Goal: Information Seeking & Learning: Learn about a topic

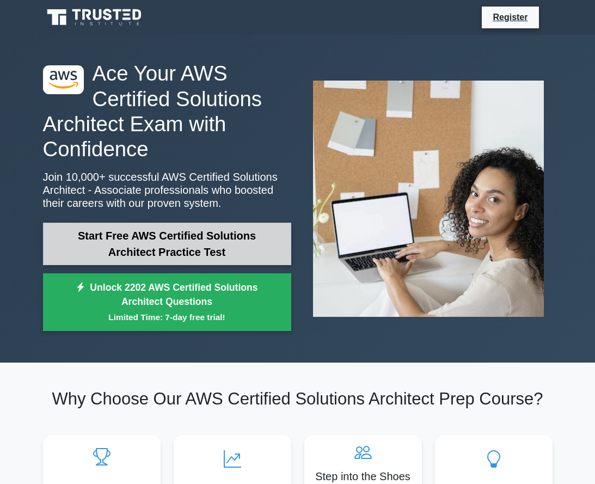
click at [206, 255] on link "Start Free AWS Certified Solutions Architect Practice Test" at bounding box center [167, 244] width 248 height 42
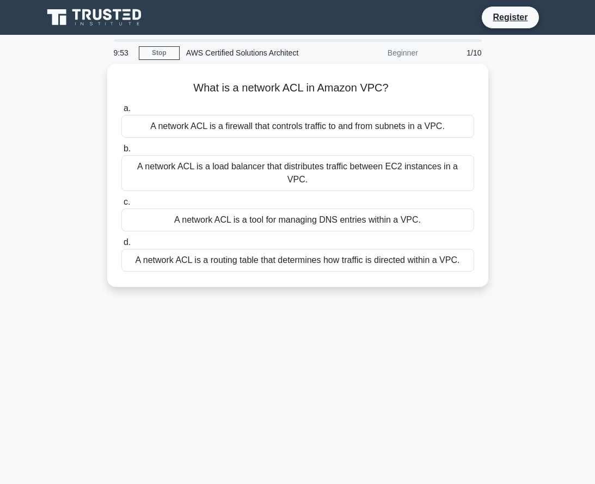
click at [400, 50] on div "Beginner" at bounding box center [376, 53] width 95 height 22
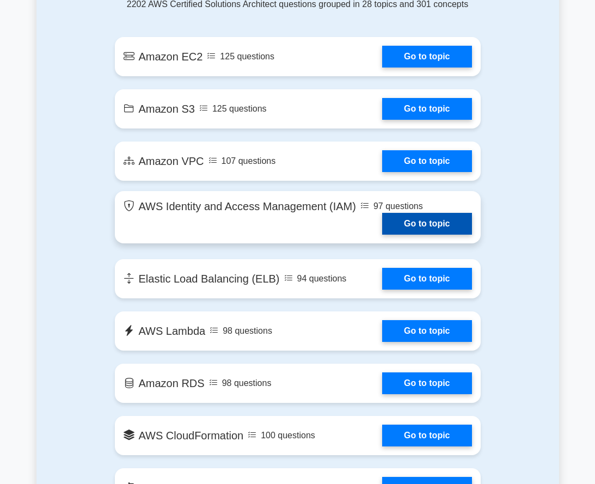
scroll to position [653, 0]
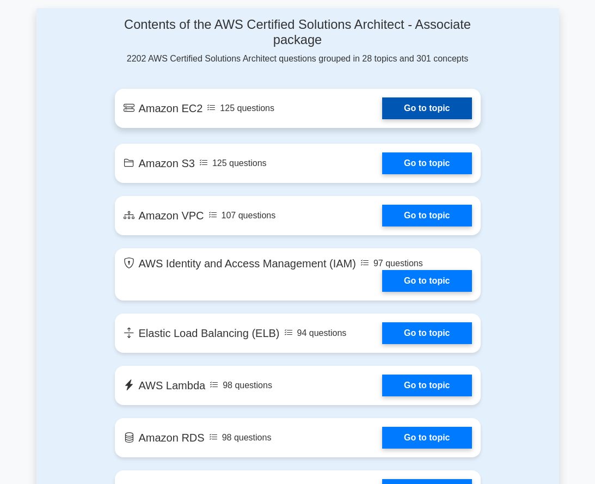
click at [430, 107] on link "Go to topic" at bounding box center [426, 108] width 89 height 22
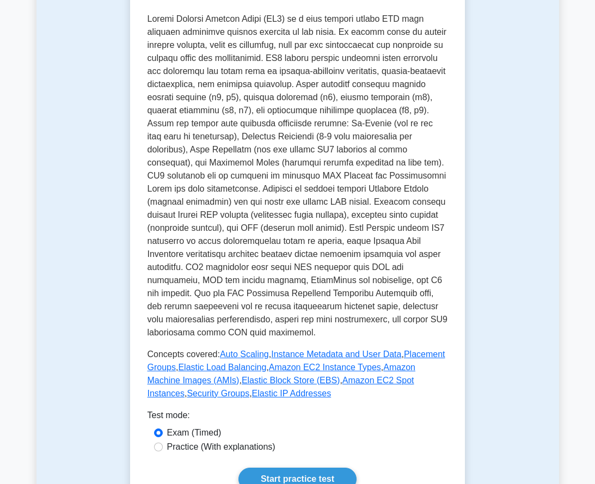
scroll to position [381, 0]
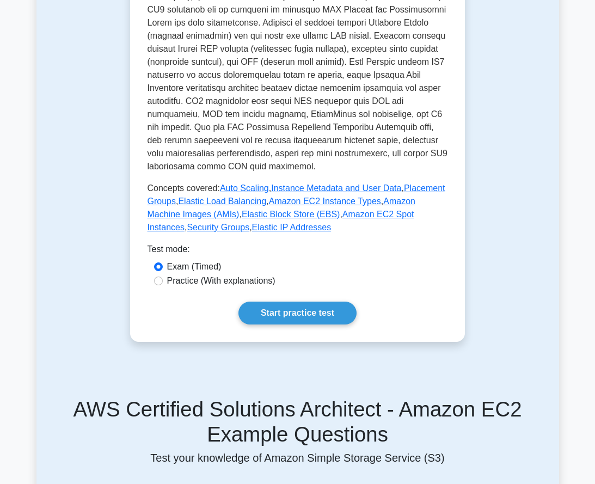
click at [256, 274] on label "Practice (With explanations)" at bounding box center [221, 280] width 108 height 13
click at [163, 277] on input "Practice (With explanations)" at bounding box center [158, 281] width 9 height 9
radio input "true"
click at [272, 302] on link "Start practice test" at bounding box center [297, 313] width 118 height 23
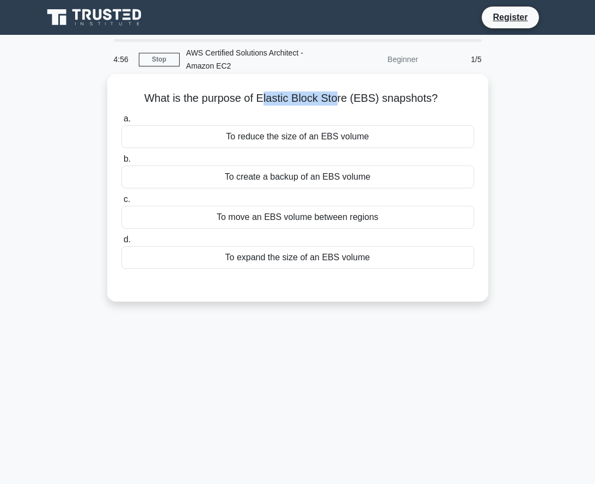
drag, startPoint x: 266, startPoint y: 103, endPoint x: 340, endPoint y: 102, distance: 73.5
click at [340, 102] on h5 "What is the purpose of Elastic Block Store (EBS) snapshots? .spinner_0XTQ{trans…" at bounding box center [297, 98] width 355 height 14
click at [328, 112] on div "a. To reduce the size of an EBS volume b. To create a backup of an EBS volume c." at bounding box center [298, 190] width 366 height 161
click at [271, 182] on div "To create a backup of an EBS volume" at bounding box center [297, 177] width 353 height 23
click at [121, 163] on input "b. To create a backup of an EBS volume" at bounding box center [121, 159] width 0 height 7
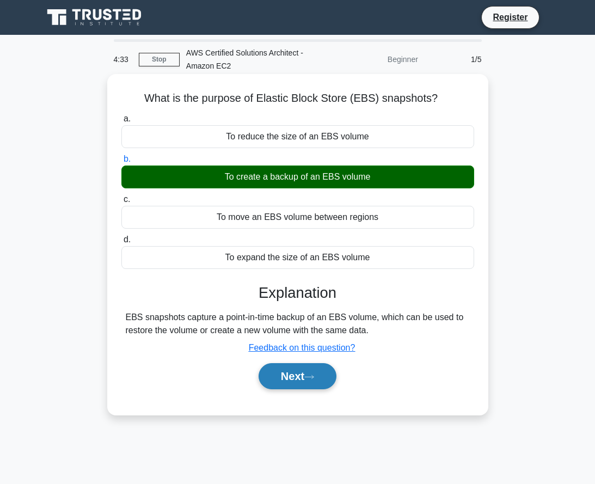
click at [303, 379] on button "Next" at bounding box center [298, 376] width 78 height 26
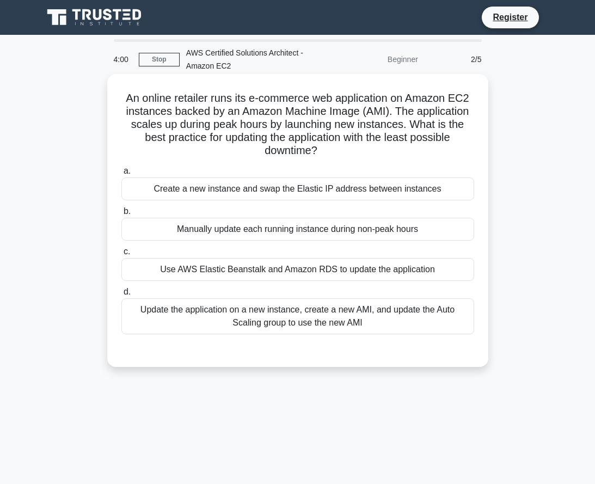
drag, startPoint x: 246, startPoint y: 142, endPoint x: 342, endPoint y: 150, distance: 96.1
click at [342, 150] on h5 "An online retailer runs its e-commerce web application on Amazon EC2 instances …" at bounding box center [297, 124] width 355 height 66
click at [352, 315] on div "Update the application on a new instance, create a new AMI, and update the Auto…" at bounding box center [297, 316] width 353 height 36
click at [121, 296] on input "d. Update the application on a new instance, create a new AMI, and update the A…" at bounding box center [121, 292] width 0 height 7
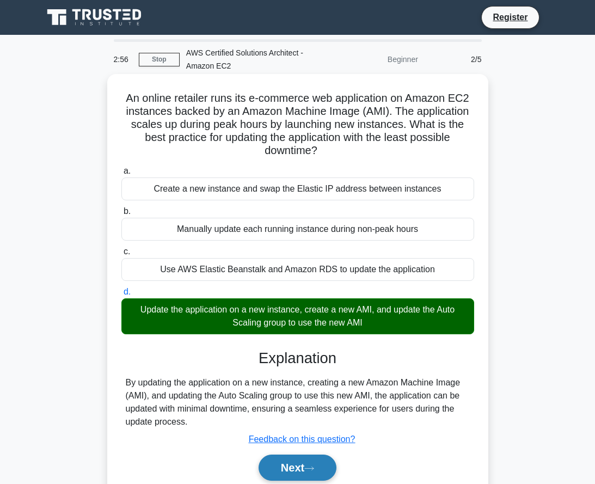
click at [314, 469] on icon at bounding box center [309, 468] width 10 height 6
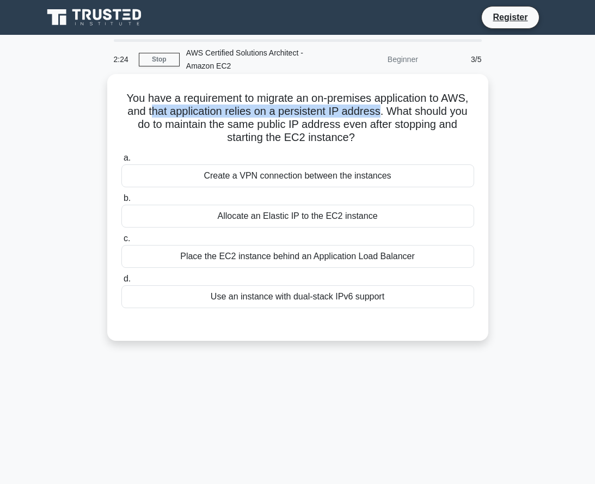
drag, startPoint x: 149, startPoint y: 113, endPoint x: 382, endPoint y: 115, distance: 233.6
click at [382, 115] on h5 "You have a requirement to migrate an on-premises application to AWS, and that a…" at bounding box center [297, 117] width 355 height 53
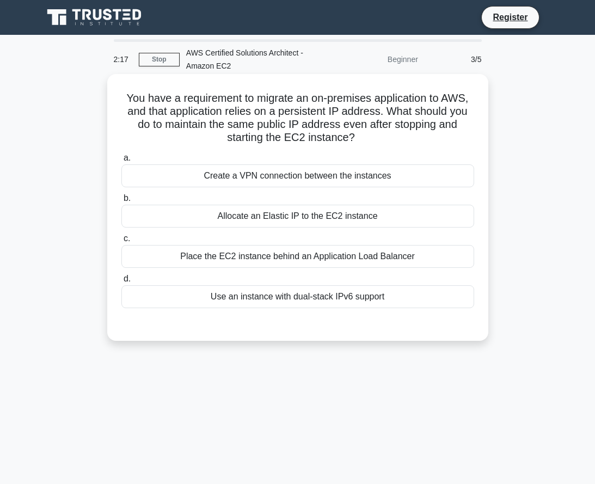
click at [206, 99] on h5 "You have a requirement to migrate an on-premises application to AWS, and that a…" at bounding box center [297, 117] width 355 height 53
click at [294, 218] on div "Allocate an Elastic IP to the EC2 instance" at bounding box center [297, 216] width 353 height 23
click at [121, 202] on input "b. Allocate an Elastic IP to the EC2 instance" at bounding box center [121, 198] width 0 height 7
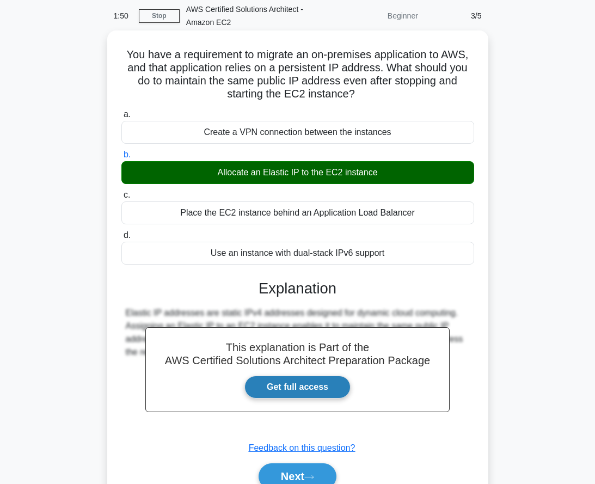
scroll to position [104, 0]
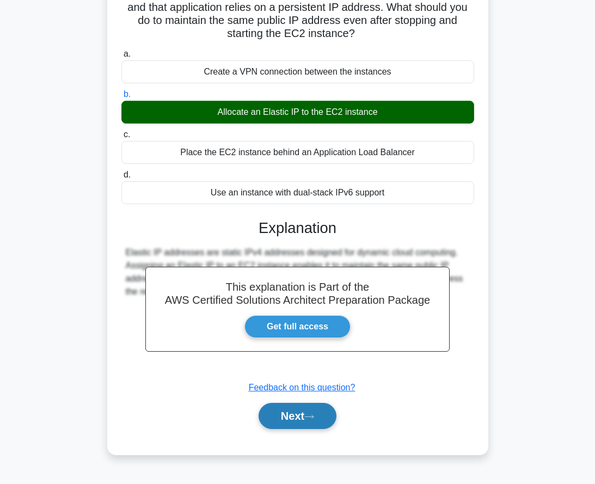
click at [312, 414] on button "Next" at bounding box center [298, 416] width 78 height 26
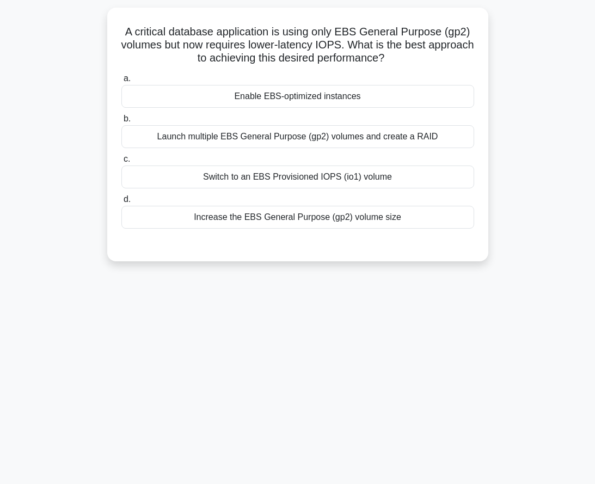
scroll to position [50, 0]
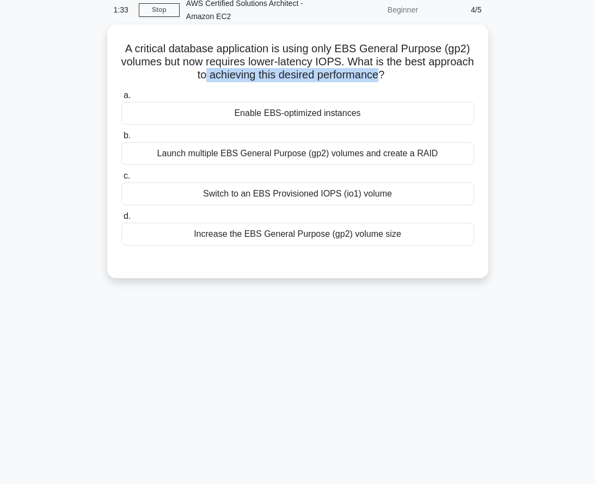
drag, startPoint x: 226, startPoint y: 78, endPoint x: 407, endPoint y: 82, distance: 181.3
click at [407, 82] on h5 "A critical database application is using only EBS General Purpose (gp2) volumes…" at bounding box center [297, 62] width 355 height 40
click at [431, 85] on div "A critical database application is using only EBS General Purpose (gp2) volumes…" at bounding box center [298, 151] width 372 height 245
click at [322, 195] on div "Switch to an EBS Provisioned IOPS (io1) volume" at bounding box center [297, 193] width 353 height 23
click at [121, 180] on input "c. Switch to an EBS Provisioned IOPS (io1) volume" at bounding box center [121, 176] width 0 height 7
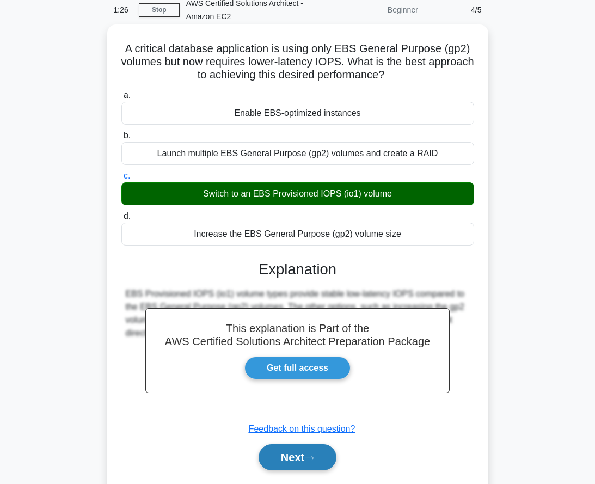
click at [316, 455] on button "Next" at bounding box center [298, 457] width 78 height 26
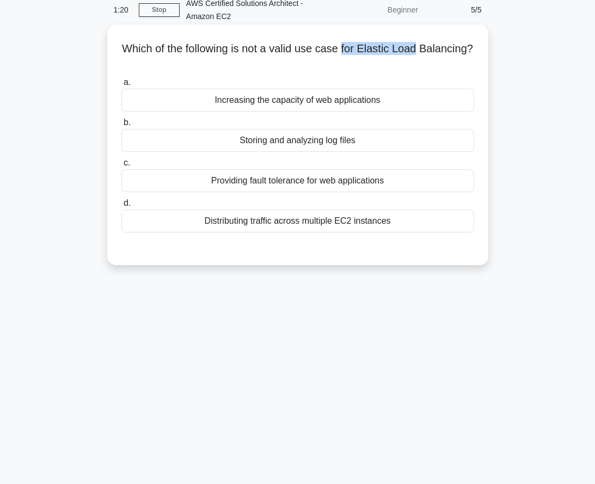
drag, startPoint x: 373, startPoint y: 52, endPoint x: 449, endPoint y: 51, distance: 75.1
click at [449, 51] on h5 "Which of the following is not a valid use case for Elastic Load Balancing? .spi…" at bounding box center [297, 55] width 355 height 27
click at [372, 64] on h5 "Which of the following is not a valid use case for Elastic Load Balancing? .spi…" at bounding box center [297, 55] width 355 height 27
click at [330, 145] on div "Storing and analyzing log files" at bounding box center [297, 140] width 353 height 23
click at [121, 126] on input "b. Storing and analyzing log files" at bounding box center [121, 122] width 0 height 7
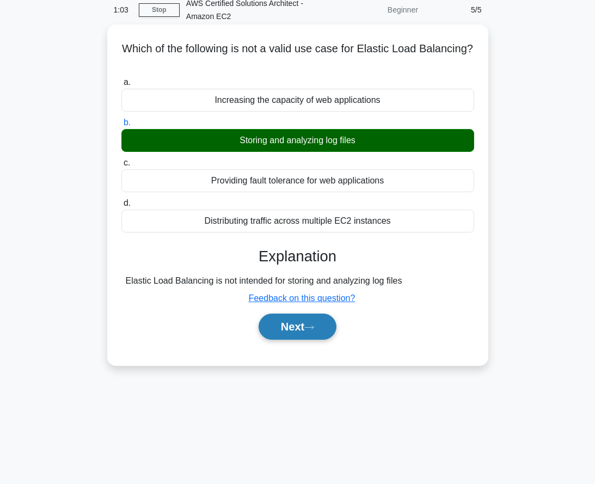
click at [291, 326] on button "Next" at bounding box center [298, 327] width 78 height 26
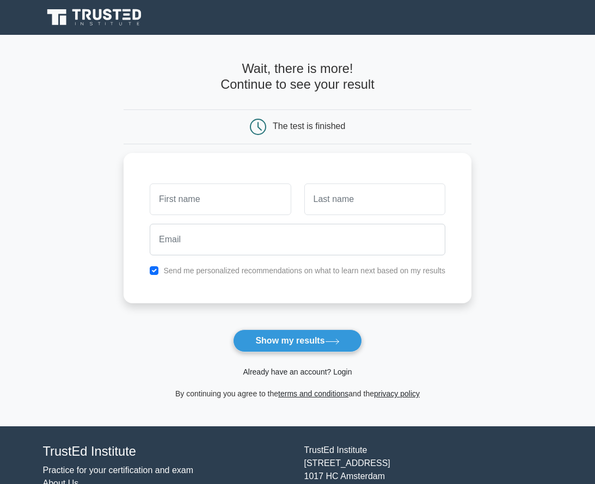
click at [296, 375] on link "Already have an account? Login" at bounding box center [297, 371] width 109 height 9
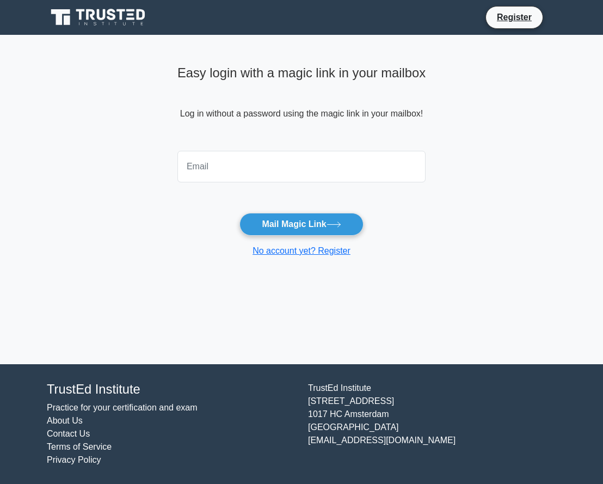
type input "ش"
type input "[EMAIL_ADDRESS][DOMAIN_NAME]"
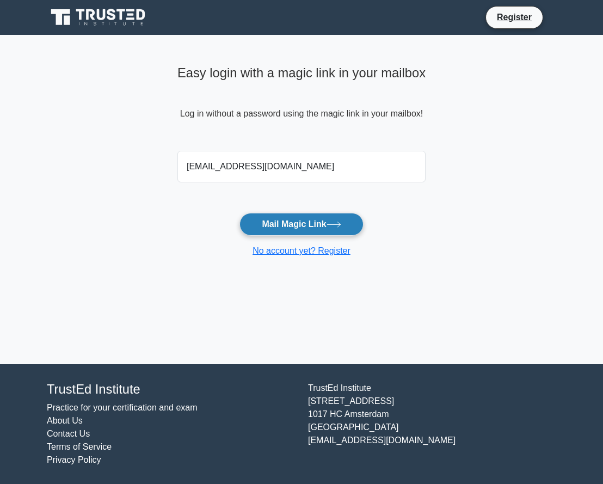
click at [312, 225] on button "Mail Magic Link" at bounding box center [302, 224] width 124 height 23
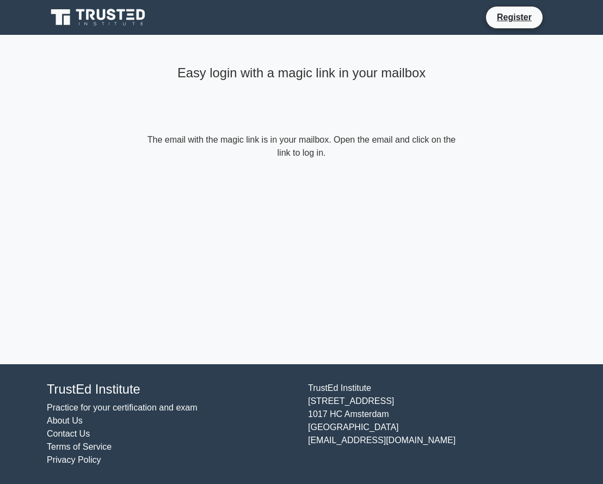
click at [332, 197] on div "Easy login with a magic link in your mailbox The email with the magic link is i…" at bounding box center [301, 199] width 327 height 329
click at [113, 22] on icon at bounding box center [99, 17] width 105 height 21
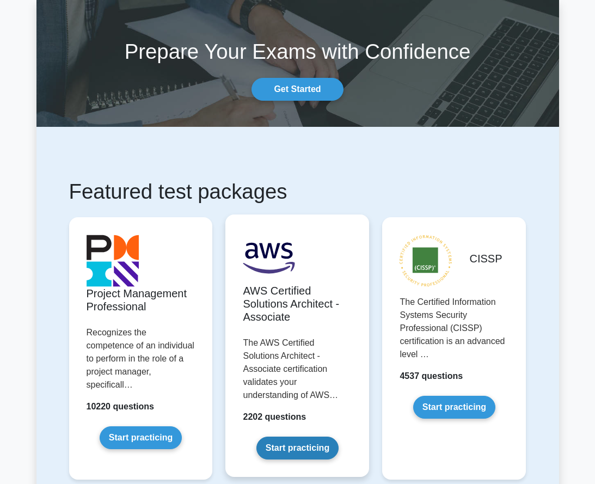
scroll to position [54, 0]
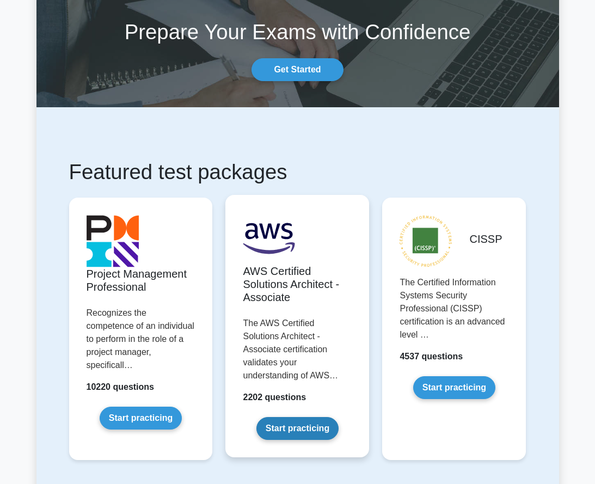
click at [303, 417] on link "Start practicing" at bounding box center [297, 428] width 82 height 23
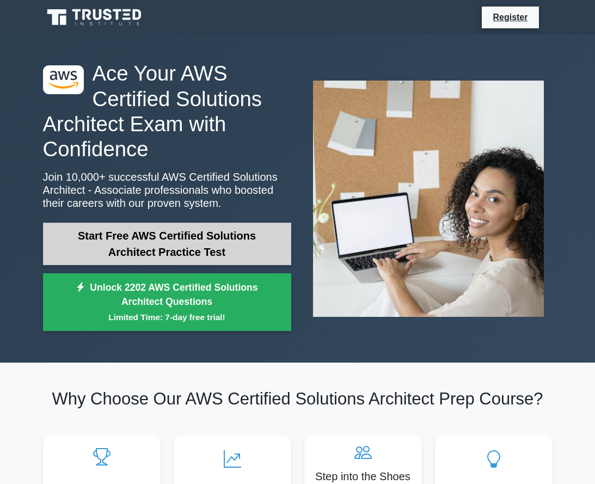
click at [211, 250] on link "Start Free AWS Certified Solutions Architect Practice Test" at bounding box center [167, 244] width 248 height 42
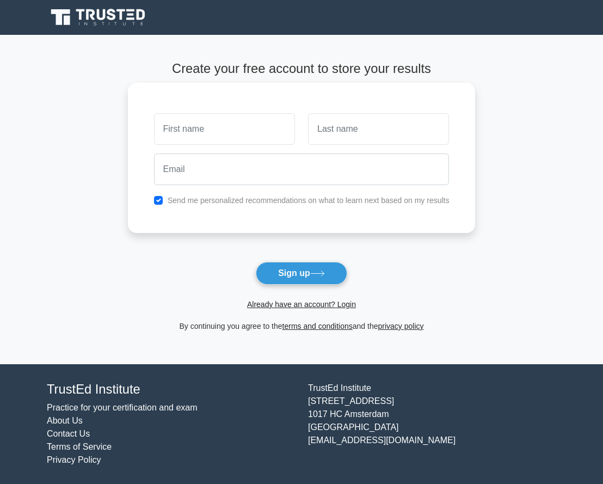
click at [222, 121] on input "text" at bounding box center [224, 129] width 141 height 32
type input "Amer"
click at [348, 133] on input "text" at bounding box center [378, 129] width 141 height 32
type input "Magdi"
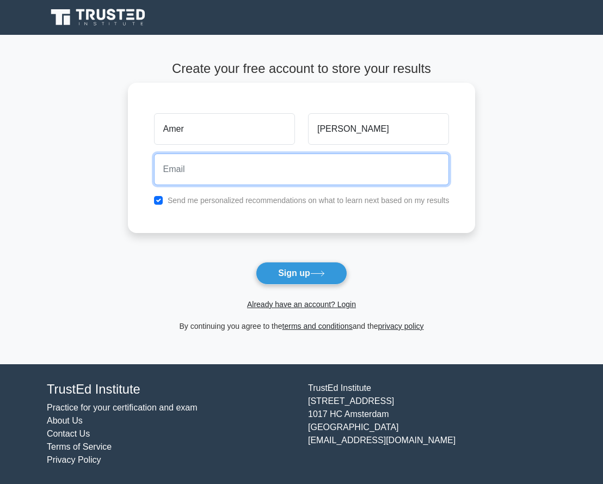
click at [261, 175] on input "email" at bounding box center [302, 170] width 296 height 32
type input "[EMAIL_ADDRESS][DOMAIN_NAME]"
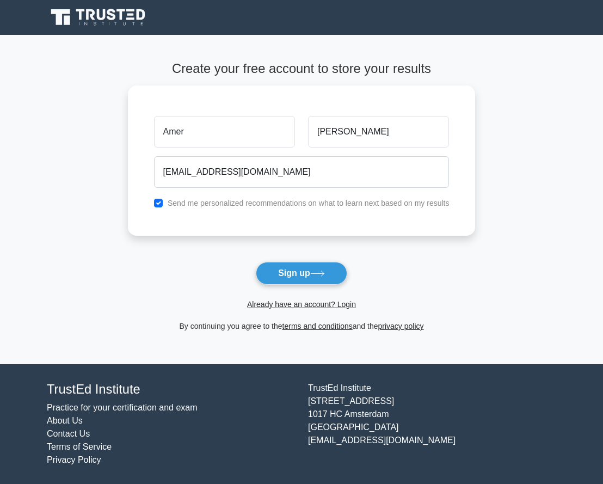
drag, startPoint x: 283, startPoint y: 268, endPoint x: 275, endPoint y: 254, distance: 15.6
click at [275, 254] on form "Create your free account to store your results Amer Magdi amer30004ever@hotmail…" at bounding box center [302, 196] width 348 height 271
click at [271, 301] on link "Already have an account? Login" at bounding box center [301, 304] width 109 height 9
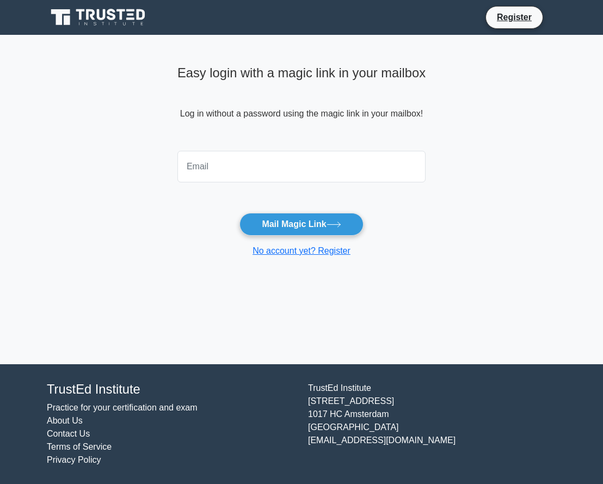
click at [225, 168] on input "email" at bounding box center [301, 167] width 248 height 32
type input "[EMAIL_ADDRESS][DOMAIN_NAME]"
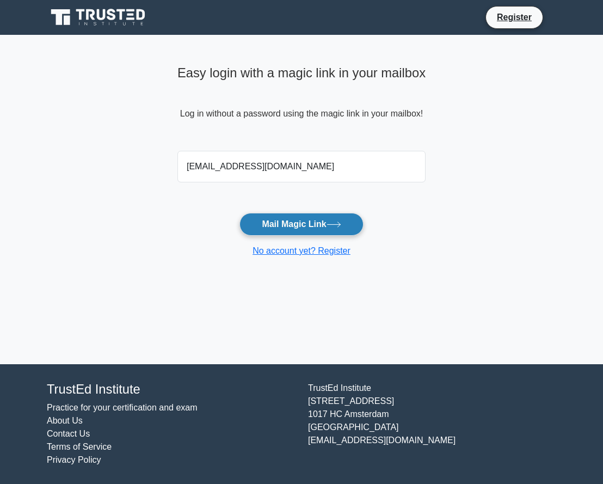
click at [277, 219] on button "Mail Magic Link" at bounding box center [302, 224] width 124 height 23
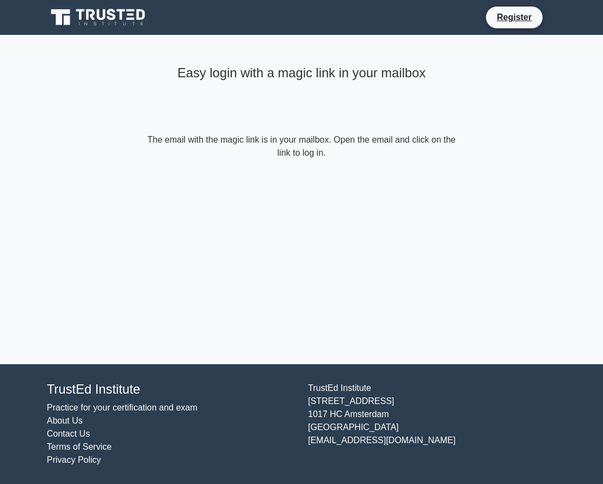
drag, startPoint x: 394, startPoint y: 199, endPoint x: 390, endPoint y: 195, distance: 5.8
click at [393, 197] on div "Easy login with a magic link in your mailbox The email with the magic link is i…" at bounding box center [301, 199] width 327 height 329
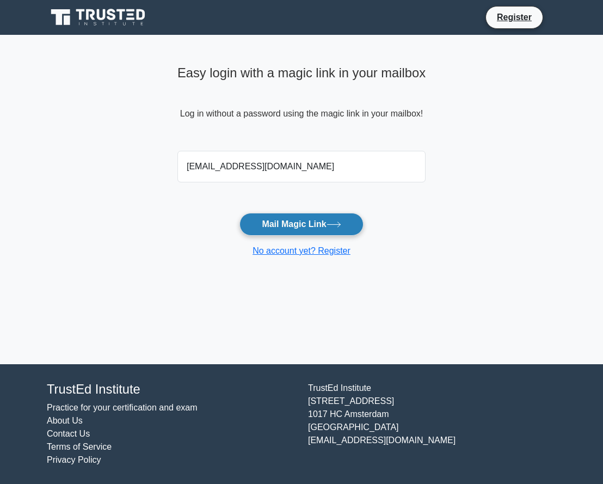
click at [325, 225] on button "Mail Magic Link" at bounding box center [302, 224] width 124 height 23
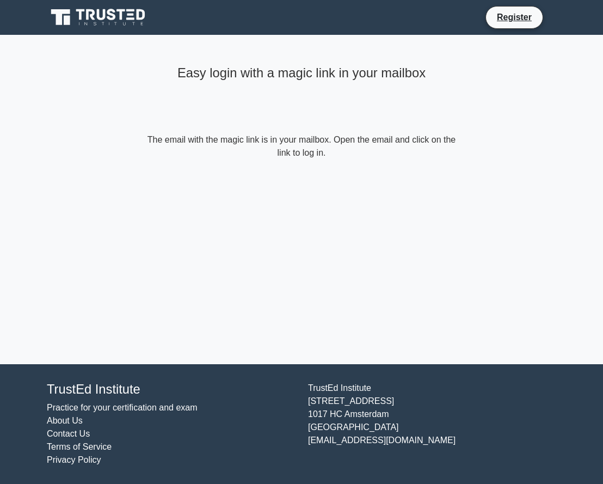
drag, startPoint x: 188, startPoint y: 142, endPoint x: 407, endPoint y: 150, distance: 218.5
click at [407, 150] on form "The email with the magic link is in your mailbox. Open the email and click on t…" at bounding box center [302, 146] width 314 height 26
click at [388, 160] on div "Easy login with a magic link in your mailbox The email with the magic link is i…" at bounding box center [301, 110] width 327 height 150
click at [93, 16] on icon at bounding box center [91, 14] width 9 height 11
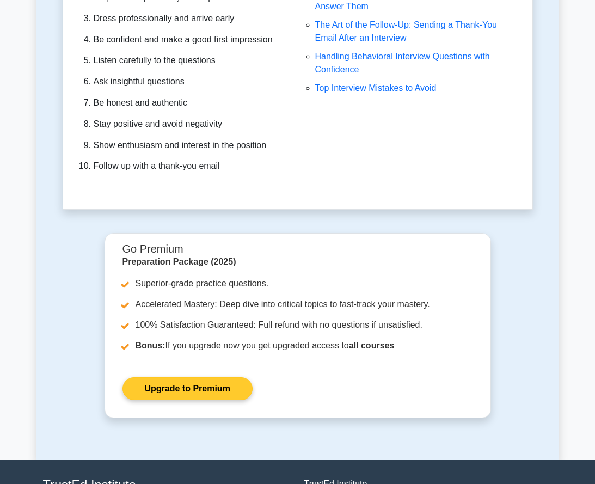
scroll to position [3674, 0]
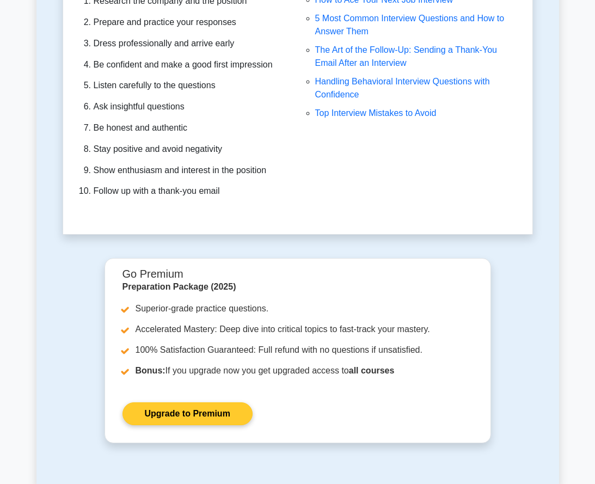
click at [224, 402] on link "Upgrade to Premium" at bounding box center [187, 413] width 130 height 23
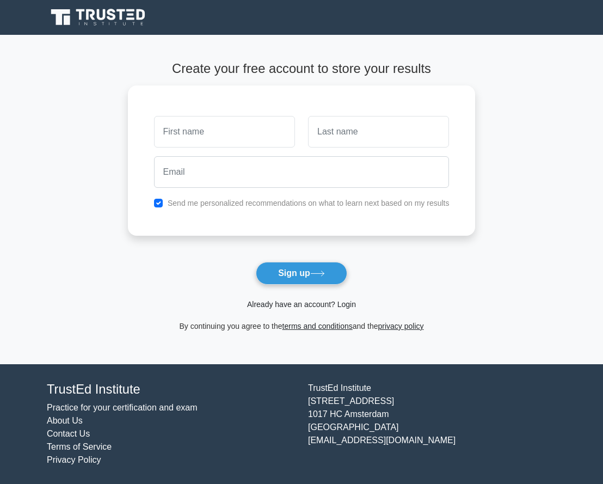
click at [299, 300] on link "Already have an account? Login" at bounding box center [301, 304] width 109 height 9
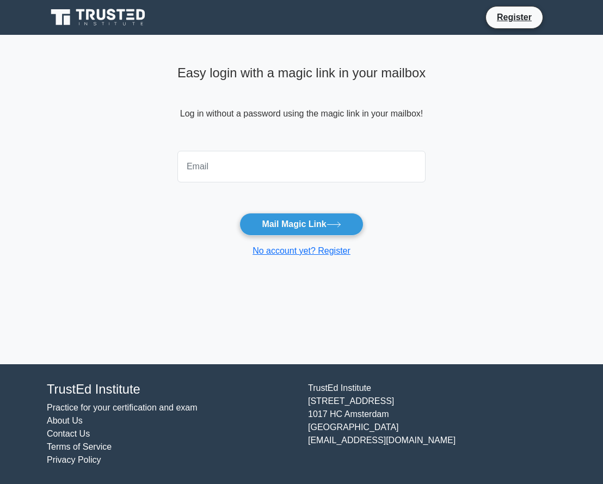
click at [92, 21] on icon at bounding box center [99, 17] width 105 height 21
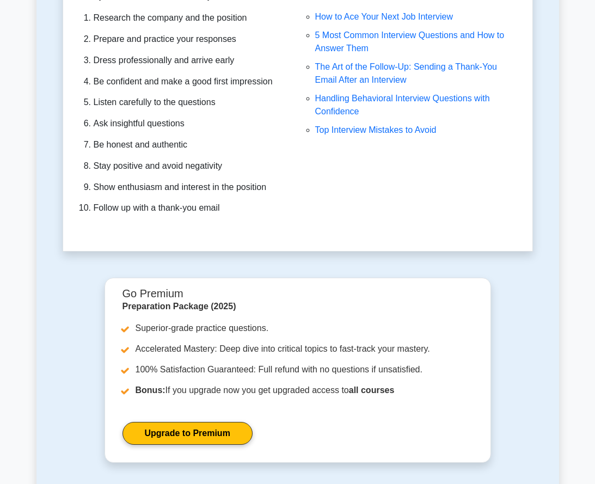
scroll to position [3673, 0]
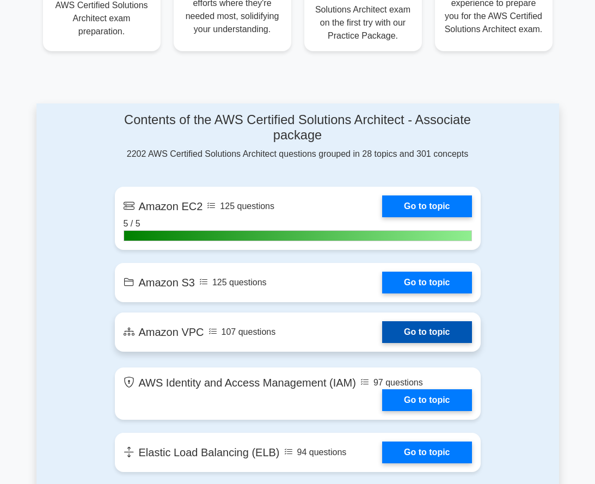
scroll to position [653, 0]
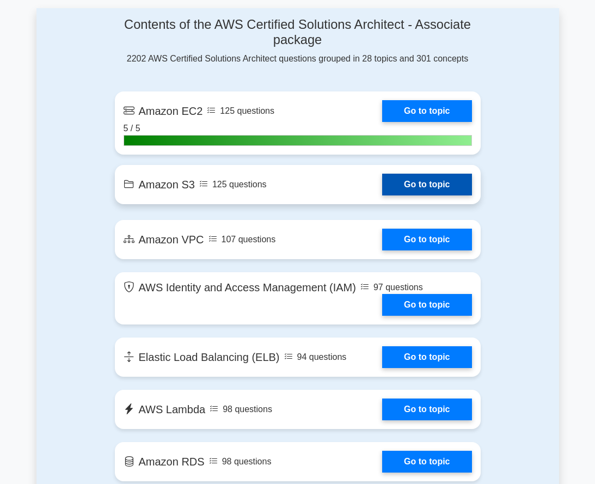
click at [414, 187] on link "Go to topic" at bounding box center [426, 185] width 89 height 22
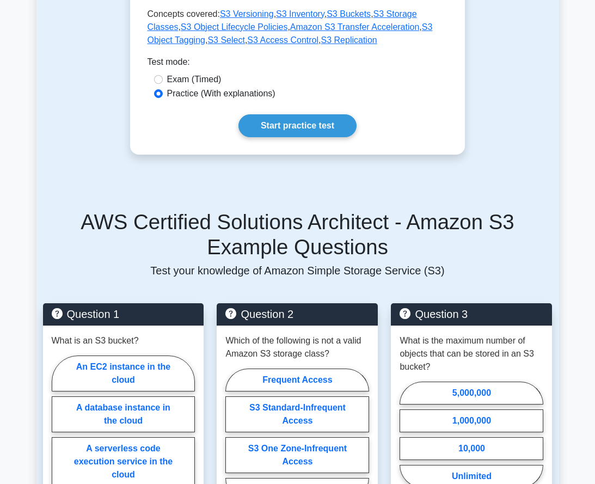
scroll to position [436, 0]
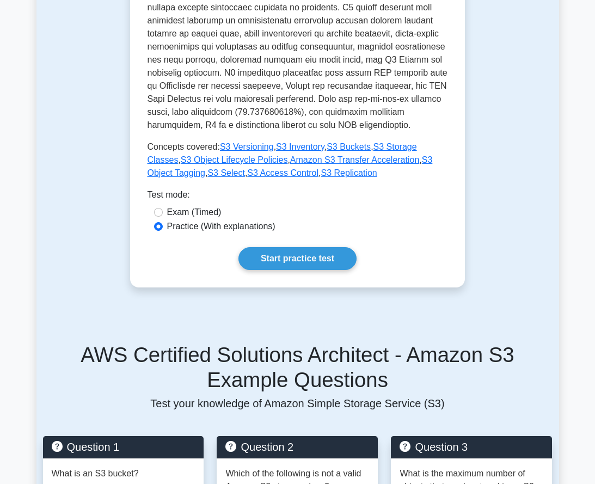
click at [205, 206] on label "Exam (Timed)" at bounding box center [194, 212] width 54 height 13
click at [163, 208] on input "Exam (Timed)" at bounding box center [158, 212] width 9 height 9
radio input "true"
click at [291, 247] on link "Start practice test" at bounding box center [297, 258] width 118 height 23
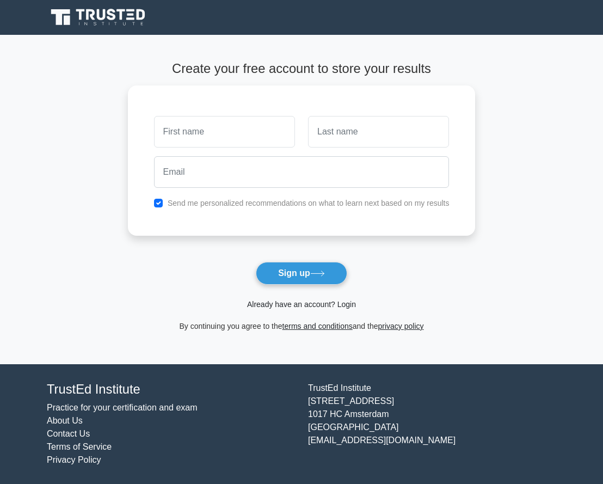
click at [289, 302] on link "Already have an account? Login" at bounding box center [301, 304] width 109 height 9
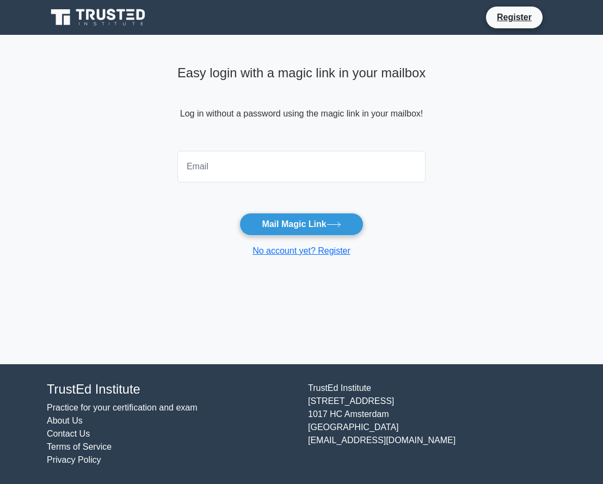
click at [236, 174] on input "email" at bounding box center [301, 167] width 248 height 32
type input "[EMAIL_ADDRESS][DOMAIN_NAME]"
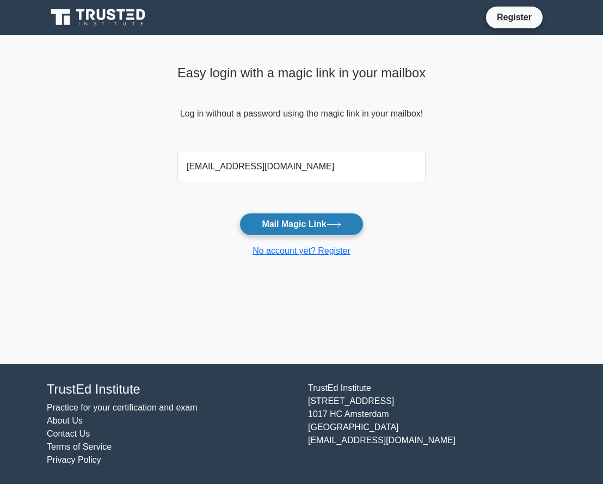
click at [284, 220] on button "Mail Magic Link" at bounding box center [302, 224] width 124 height 23
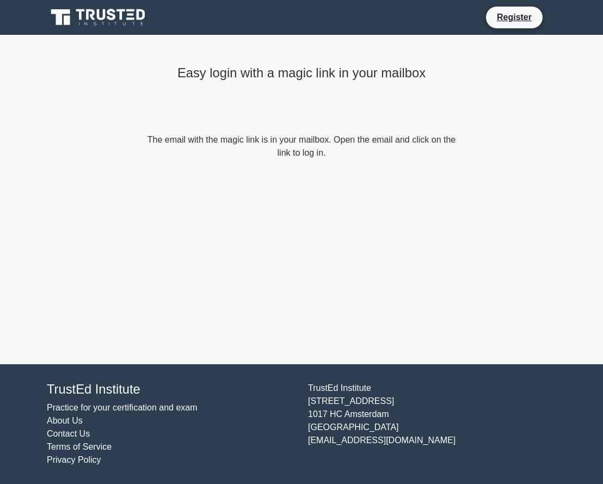
click at [313, 184] on div "Easy login with a magic link in your mailbox The email with the magic link is i…" at bounding box center [301, 110] width 327 height 150
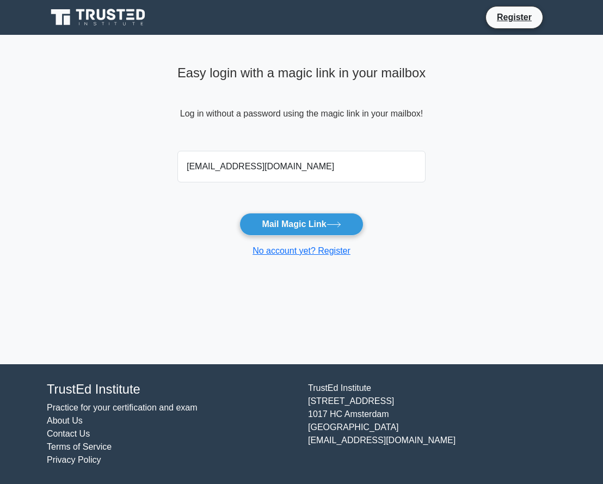
click at [253, 164] on input "amer30004ever@hotmail.com" at bounding box center [301, 167] width 248 height 32
type input "amer30004ever@gmail.com"
click at [240, 213] on button "Mail Magic Link" at bounding box center [302, 224] width 124 height 23
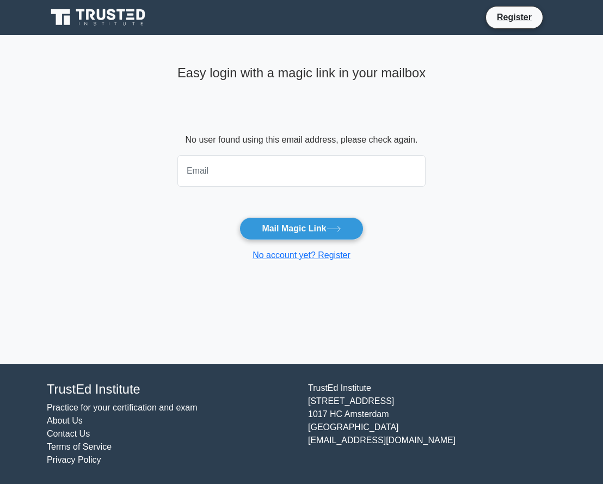
click at [273, 132] on div "Easy login with a magic link in your mailbox" at bounding box center [301, 97] width 248 height 72
click at [273, 255] on link "No account yet? Register" at bounding box center [302, 254] width 98 height 9
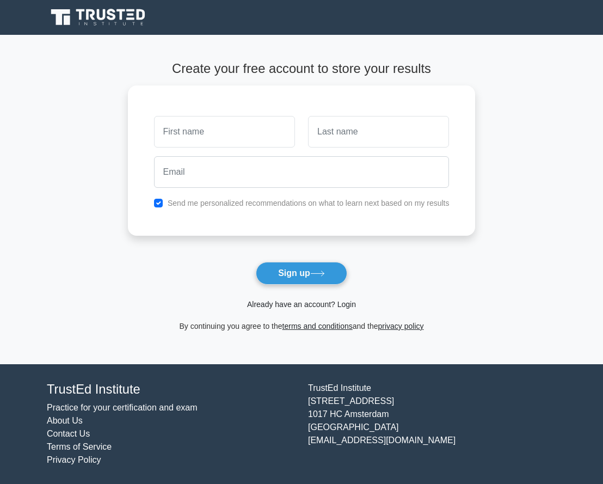
click at [290, 305] on link "Already have an account? Login" at bounding box center [301, 304] width 109 height 9
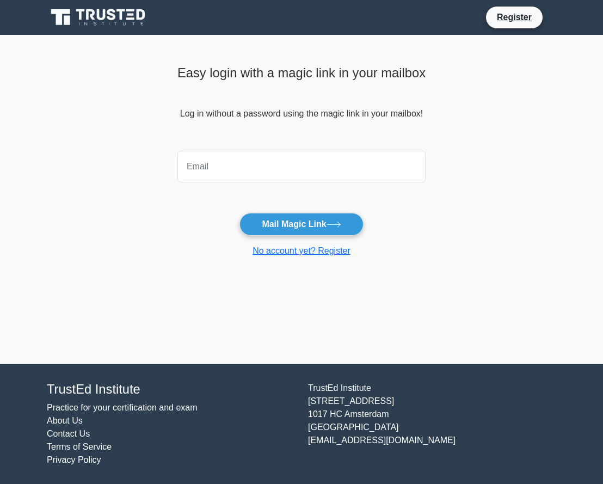
click at [272, 279] on div "Easy login with a magic link in your mailbox Log in without a password using th…" at bounding box center [301, 159] width 261 height 248
click at [240, 181] on input "email" at bounding box center [301, 167] width 248 height 32
type input "amer30004ever@hotmail.com"
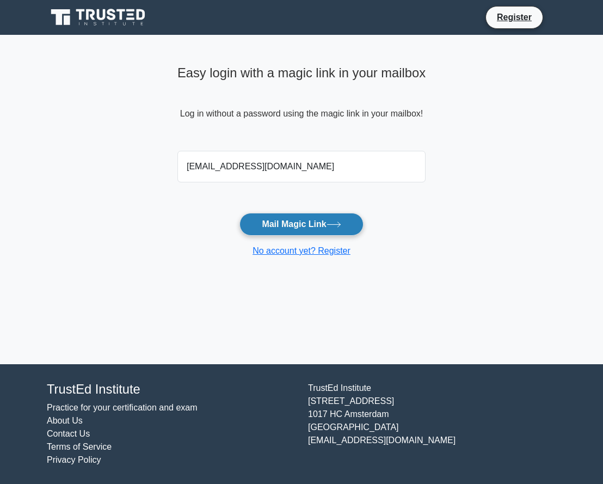
click at [279, 215] on button "Mail Magic Link" at bounding box center [302, 224] width 124 height 23
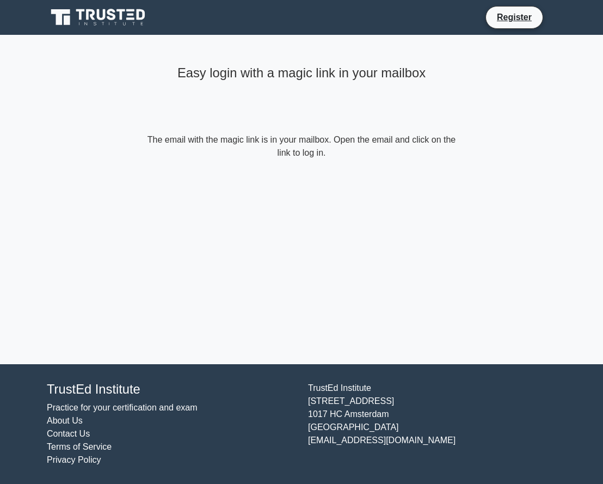
click at [294, 154] on form "The email with the magic link is in your mailbox. Open the email and click on t…" at bounding box center [302, 146] width 314 height 26
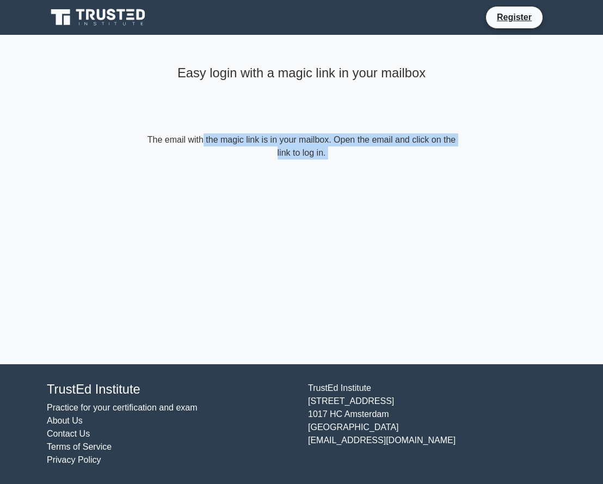
click at [294, 153] on form "The email with the magic link is in your mailbox. Open the email and click on t…" at bounding box center [302, 146] width 314 height 26
click at [225, 188] on div "Easy login with a magic link in your mailbox The email with the magic link is i…" at bounding box center [301, 199] width 327 height 329
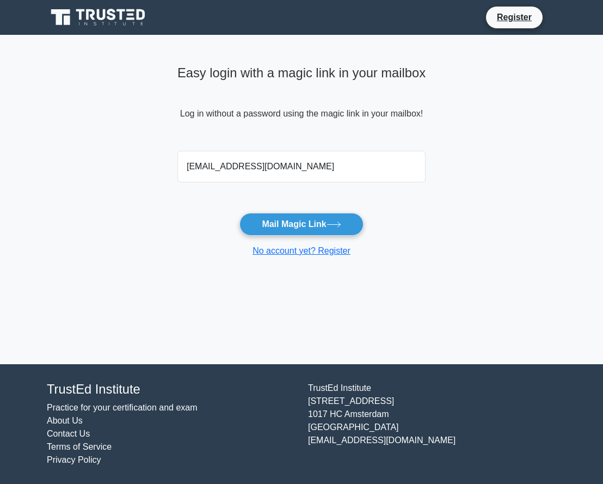
click at [101, 22] on icon at bounding box center [99, 17] width 105 height 21
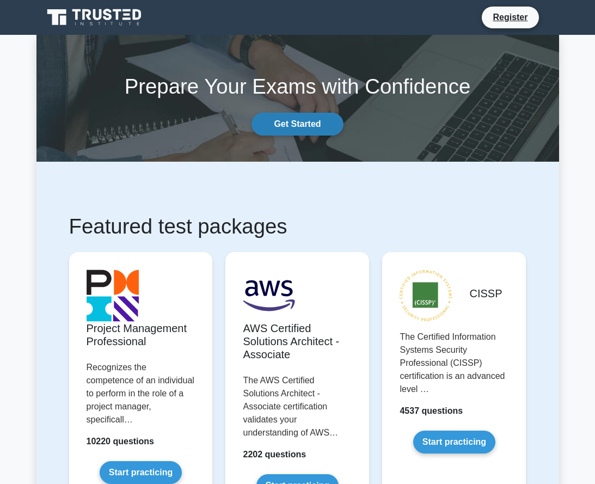
click at [324, 124] on link "Get Started" at bounding box center [297, 124] width 91 height 23
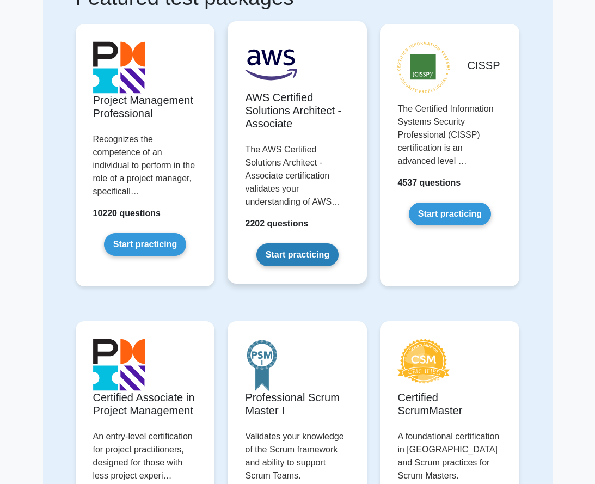
scroll to position [109, 0]
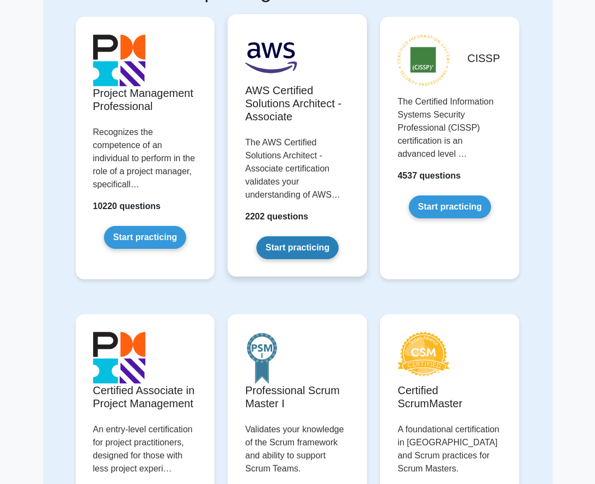
click at [302, 248] on link "Start practicing" at bounding box center [297, 247] width 82 height 23
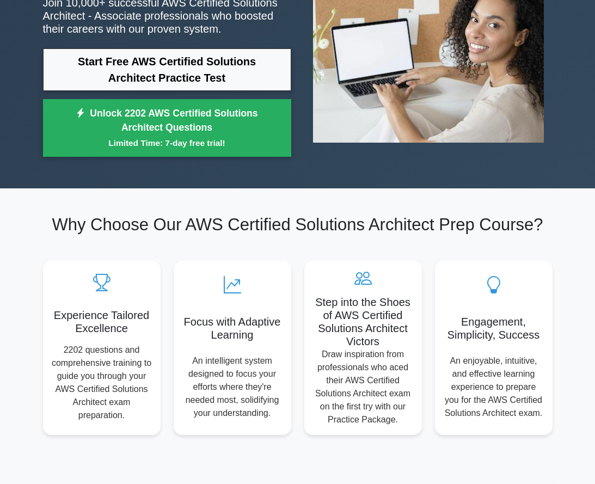
scroll to position [109, 0]
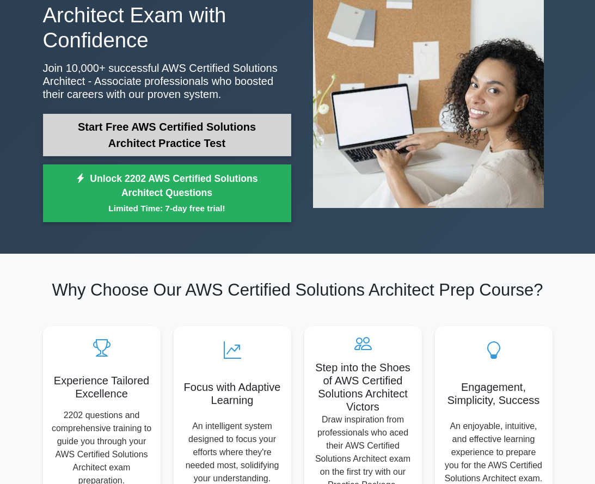
click at [206, 141] on link "Start Free AWS Certified Solutions Architect Practice Test" at bounding box center [167, 135] width 248 height 42
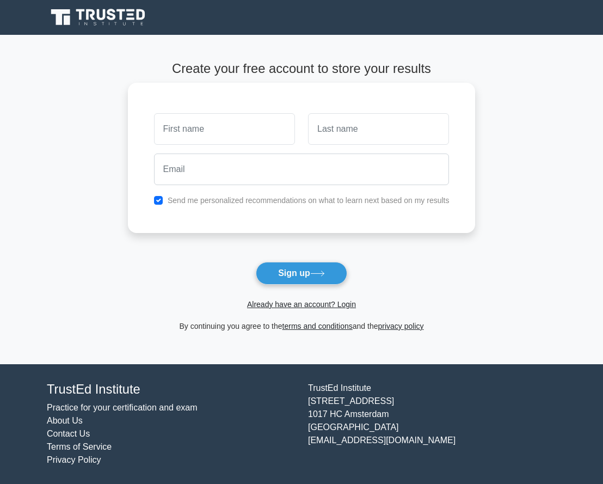
click at [219, 126] on input "text" at bounding box center [224, 129] width 141 height 32
type input "Amer"
click at [348, 130] on input "text" at bounding box center [378, 129] width 141 height 32
type input "Magdi"
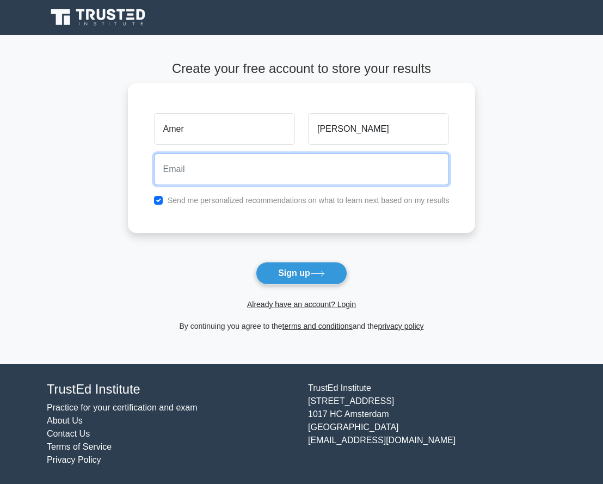
click at [293, 173] on input "email" at bounding box center [302, 170] width 296 height 32
type input "amer30004ever@gmail.com"
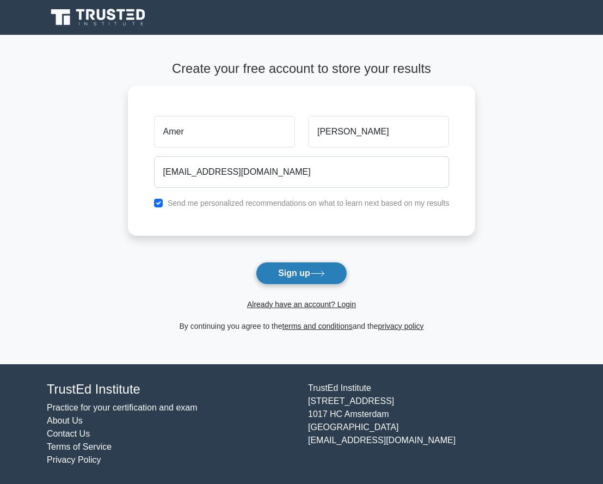
click at [284, 272] on button "Sign up" at bounding box center [301, 273] width 91 height 23
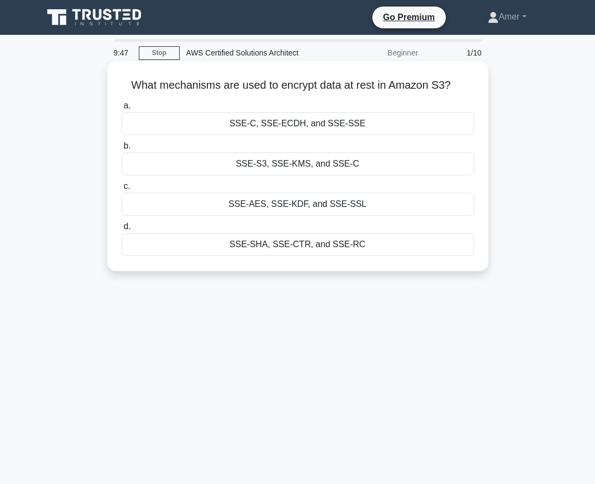
click at [304, 163] on div "SSE-S3, SSE-KMS, and SSE-C" at bounding box center [297, 163] width 353 height 23
click at [121, 150] on input "b. SSE-S3, SSE-KMS, and SSE-C" at bounding box center [121, 146] width 0 height 7
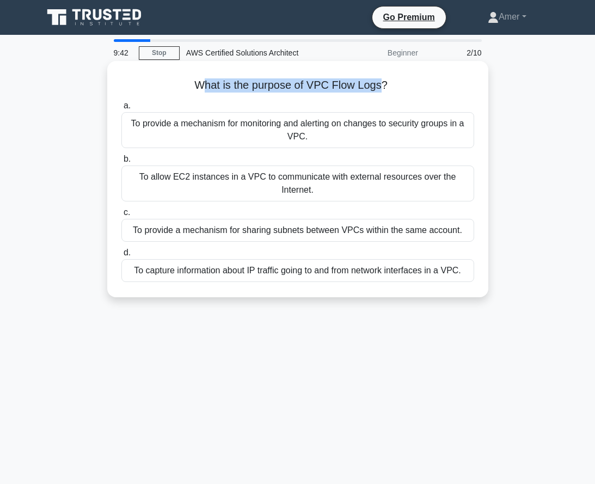
drag, startPoint x: 199, startPoint y: 88, endPoint x: 382, endPoint y: 83, distance: 183.0
click at [382, 83] on h5 "What is the purpose of VPC Flow Logs? .spinner_0XTQ{transform-origin:center;ani…" at bounding box center [297, 85] width 355 height 14
click at [409, 83] on h5 "What is the purpose of VPC Flow Logs? .spinner_0XTQ{transform-origin:center;ani…" at bounding box center [297, 85] width 355 height 14
click at [356, 121] on div "To provide a mechanism for monitoring and alerting on changes to security group…" at bounding box center [297, 130] width 353 height 36
click at [121, 109] on input "a. To provide a mechanism for monitoring and alerting on changes to security gr…" at bounding box center [121, 105] width 0 height 7
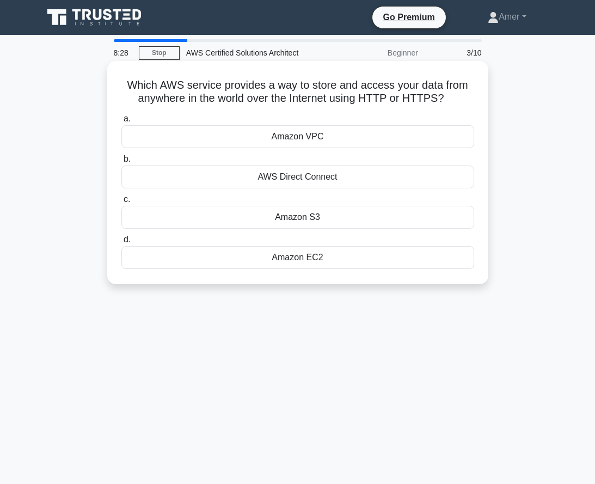
click at [322, 175] on div "AWS Direct Connect" at bounding box center [297, 177] width 353 height 23
click at [121, 163] on input "b. AWS Direct Connect" at bounding box center [121, 159] width 0 height 7
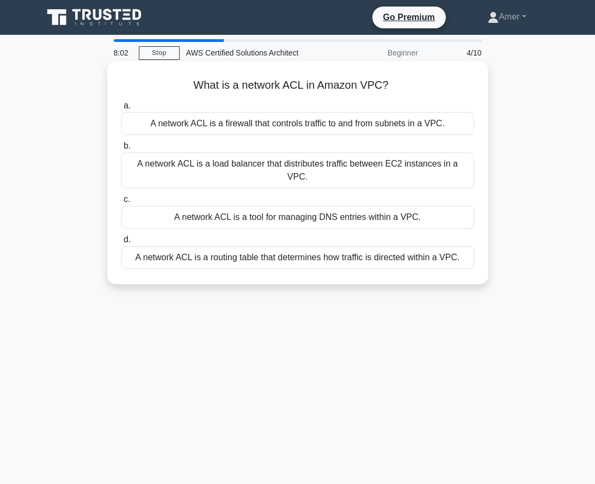
click at [329, 246] on div "A network ACL is a routing table that determines how traffic is directed within…" at bounding box center [297, 257] width 353 height 23
click at [121, 243] on input "d. A network ACL is a routing table that determines how traffic is directed wit…" at bounding box center [121, 239] width 0 height 7
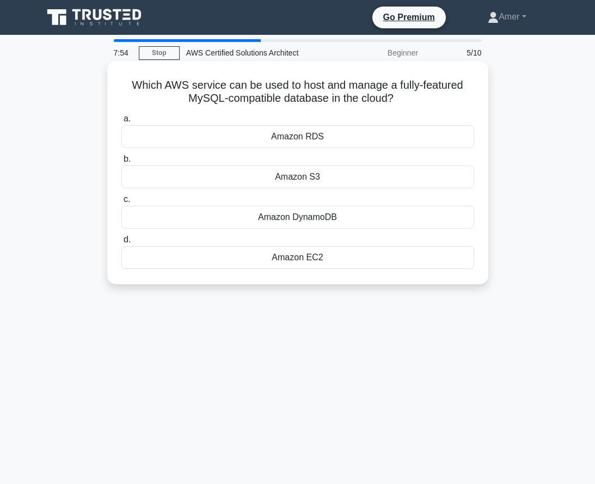
drag, startPoint x: 263, startPoint y: 86, endPoint x: 410, endPoint y: 95, distance: 146.7
click at [410, 95] on h5 "Which AWS service can be used to host and manage a fully-featured MySQL-compati…" at bounding box center [297, 91] width 355 height 27
click at [398, 95] on icon ".spinner_0XTQ{transform-origin:center;animation:spinner_y6GP .75s linear infini…" at bounding box center [400, 99] width 13 height 13
click at [335, 134] on div "Amazon RDS" at bounding box center [297, 136] width 353 height 23
click at [121, 122] on input "a. Amazon RDS" at bounding box center [121, 118] width 0 height 7
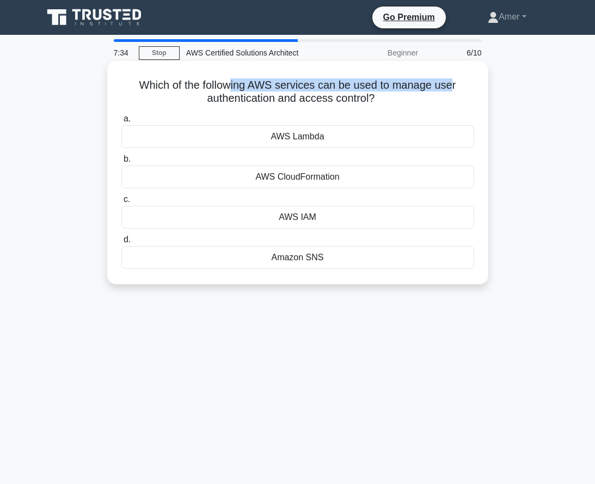
drag, startPoint x: 238, startPoint y: 83, endPoint x: 453, endPoint y: 75, distance: 215.2
click at [453, 75] on div "Which of the following AWS services can be used to manage user authentication a…" at bounding box center [298, 172] width 372 height 214
click at [326, 96] on h5 "Which of the following AWS services can be used to manage user authentication a…" at bounding box center [297, 91] width 355 height 27
drag, startPoint x: 263, startPoint y: 99, endPoint x: 383, endPoint y: 99, distance: 119.8
click at [383, 99] on h5 "Which of the following AWS services can be used to manage user authentication a…" at bounding box center [297, 91] width 355 height 27
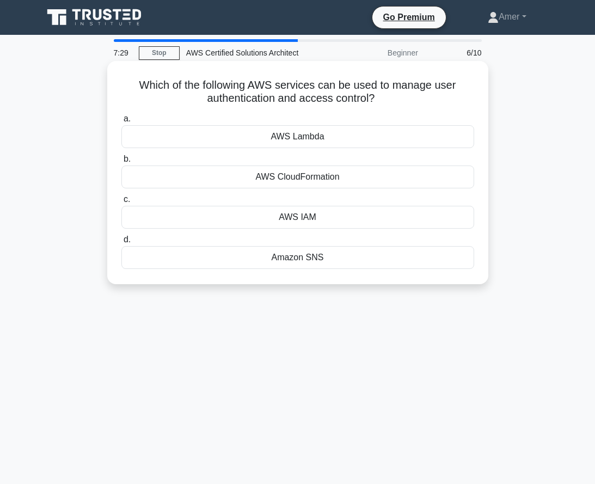
click at [303, 220] on div "AWS IAM" at bounding box center [297, 217] width 353 height 23
click at [121, 203] on input "c. AWS IAM" at bounding box center [121, 199] width 0 height 7
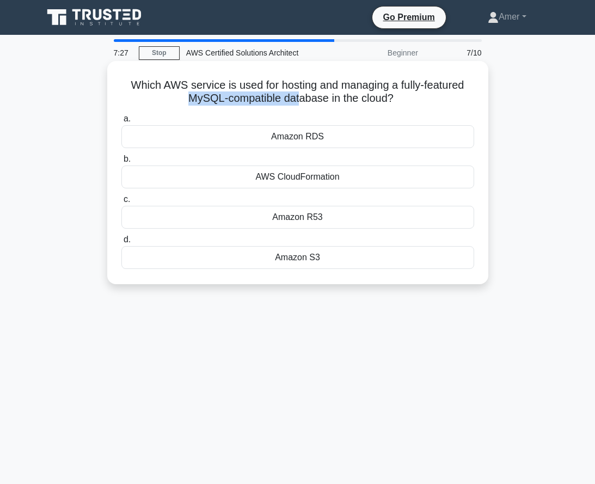
drag, startPoint x: 122, startPoint y: 93, endPoint x: 301, endPoint y: 94, distance: 179.1
click at [301, 94] on h5 "Which AWS service is used for hosting and managing a fully-featured MySQL-compa…" at bounding box center [297, 91] width 355 height 27
click at [316, 86] on h5 "Which AWS service is used for hosting and managing a fully-featured MySQL-compa…" at bounding box center [297, 91] width 355 height 27
drag, startPoint x: 348, startPoint y: 78, endPoint x: 454, endPoint y: 94, distance: 106.7
click at [454, 94] on h5 "Which AWS service is used for hosting and managing a fully-featured MySQL-compa…" at bounding box center [297, 91] width 355 height 27
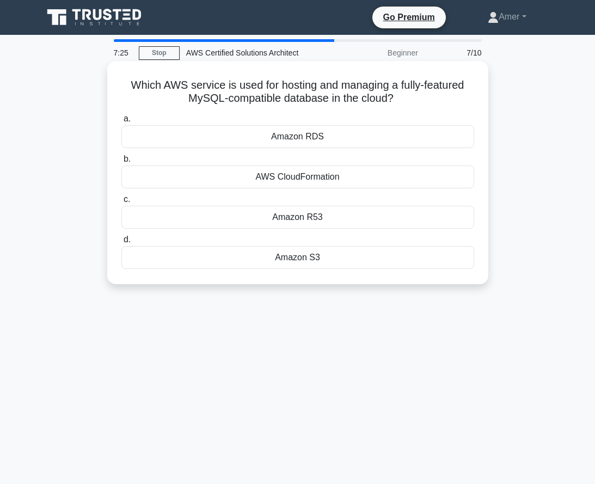
click at [402, 93] on icon ".spinner_0XTQ{transform-origin:center;animation:spinner_y6GP .75s linear infini…" at bounding box center [400, 99] width 13 height 13
click at [319, 139] on div "Amazon RDS" at bounding box center [297, 136] width 353 height 23
click at [121, 122] on input "a. Amazon RDS" at bounding box center [121, 118] width 0 height 7
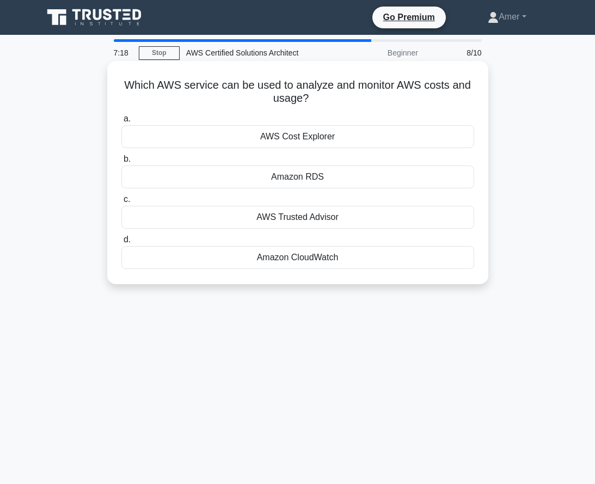
drag, startPoint x: 132, startPoint y: 85, endPoint x: 450, endPoint y: 96, distance: 318.1
click at [450, 96] on h5 "Which AWS service can be used to analyze and monitor AWS costs and usage? .spin…" at bounding box center [297, 91] width 355 height 27
click at [308, 220] on div "AWS Trusted Advisor" at bounding box center [297, 217] width 353 height 23
click at [121, 203] on input "c. AWS Trusted Advisor" at bounding box center [121, 199] width 0 height 7
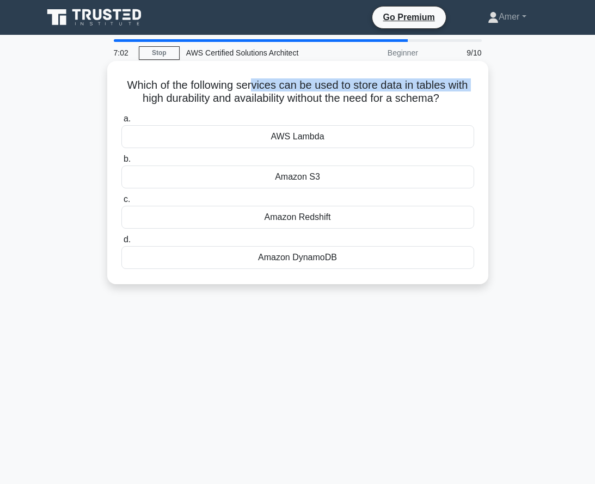
drag, startPoint x: 130, startPoint y: 95, endPoint x: 255, endPoint y: 90, distance: 124.8
click at [255, 90] on h5 "Which of the following services can be used to store data in tables with high d…" at bounding box center [297, 91] width 355 height 27
click at [259, 88] on h5 "Which of the following services can be used to store data in tables with high d…" at bounding box center [297, 91] width 355 height 27
click at [315, 261] on div "Amazon DynamoDB" at bounding box center [297, 257] width 353 height 23
click at [121, 243] on input "d. Amazon DynamoDB" at bounding box center [121, 239] width 0 height 7
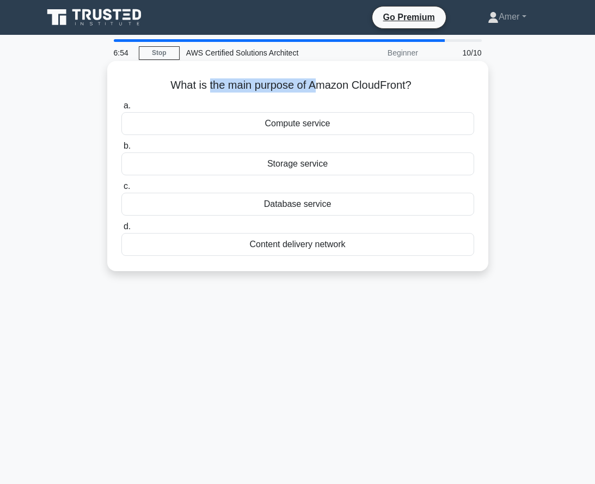
drag, startPoint x: 222, startPoint y: 88, endPoint x: 316, endPoint y: 88, distance: 94.7
click at [316, 88] on h5 "What is the main purpose of Amazon CloudFront? .spinner_0XTQ{transform-origin:c…" at bounding box center [297, 85] width 355 height 14
click at [370, 84] on h5 "What is the main purpose of Amazon CloudFront? .spinner_0XTQ{transform-origin:c…" at bounding box center [297, 85] width 355 height 14
click at [390, 86] on h5 "What is the main purpose of Amazon CloudFront? .spinner_0XTQ{transform-origin:c…" at bounding box center [297, 85] width 355 height 14
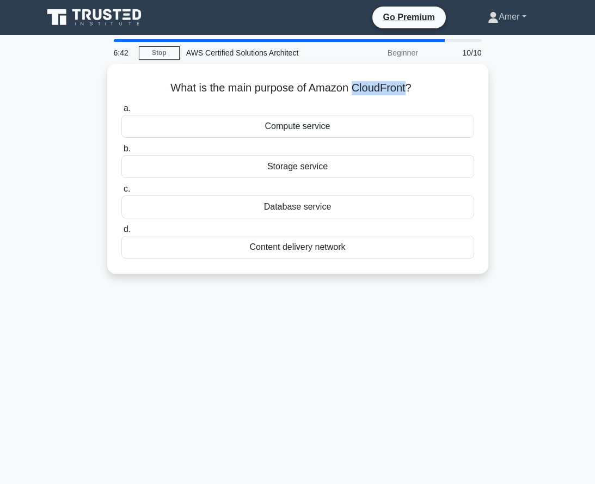
copy h5 "CloudFront"
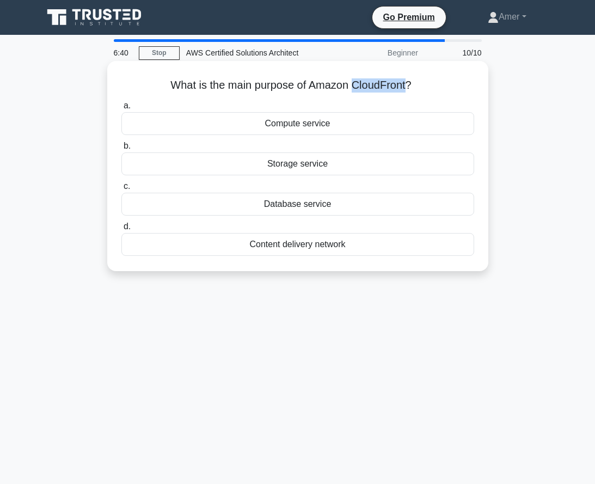
drag, startPoint x: 317, startPoint y: 84, endPoint x: 430, endPoint y: 84, distance: 112.7
click at [430, 84] on h5 "What is the main purpose of Amazon CloudFront? .spinner_0XTQ{transform-origin:c…" at bounding box center [297, 85] width 355 height 14
copy h5 "mazon CloudFront?"
click at [295, 247] on div "Content delivery network" at bounding box center [297, 244] width 353 height 23
click at [121, 230] on input "d. Content delivery network" at bounding box center [121, 226] width 0 height 7
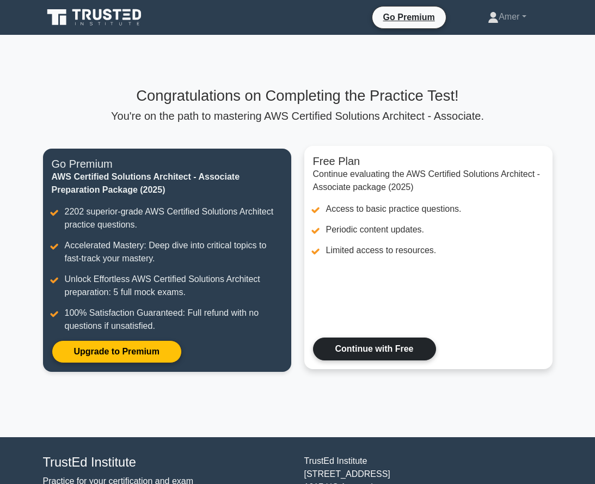
click at [399, 347] on link "Continue with Free" at bounding box center [374, 349] width 123 height 23
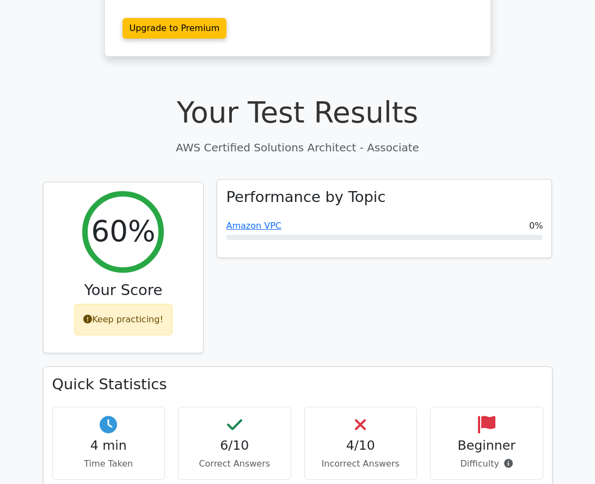
scroll to position [327, 0]
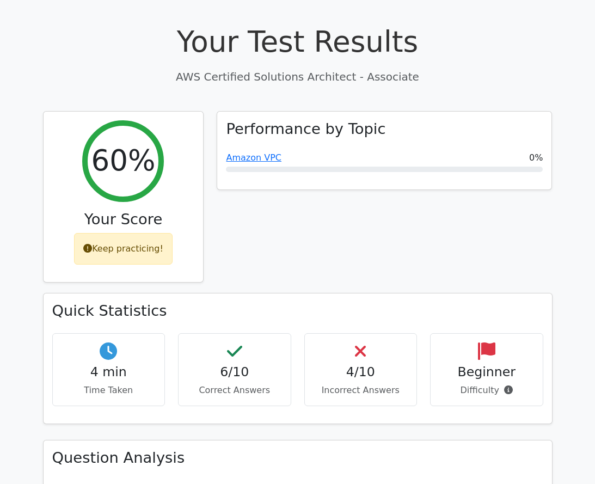
click at [390, 333] on div "4/10 Incorrect Answers" at bounding box center [360, 369] width 113 height 73
click at [331, 364] on h4 "4/10" at bounding box center [361, 371] width 95 height 15
click at [350, 333] on div "4/10 Incorrect Answers" at bounding box center [360, 369] width 113 height 73
click at [370, 333] on div "4/10 Incorrect Answers" at bounding box center [360, 369] width 113 height 73
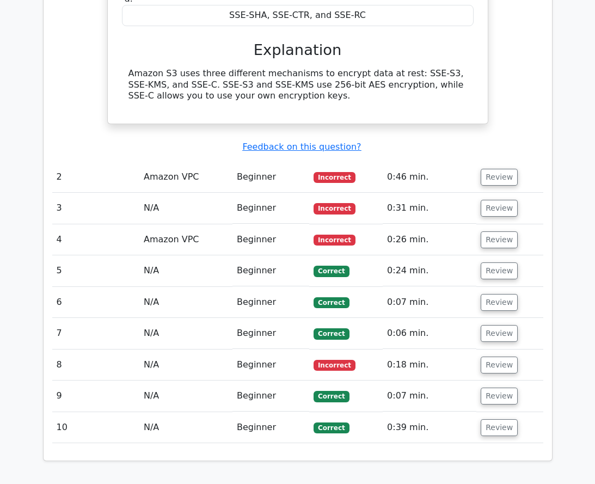
scroll to position [1034, 0]
click at [498, 356] on button "Review" at bounding box center [499, 364] width 37 height 17
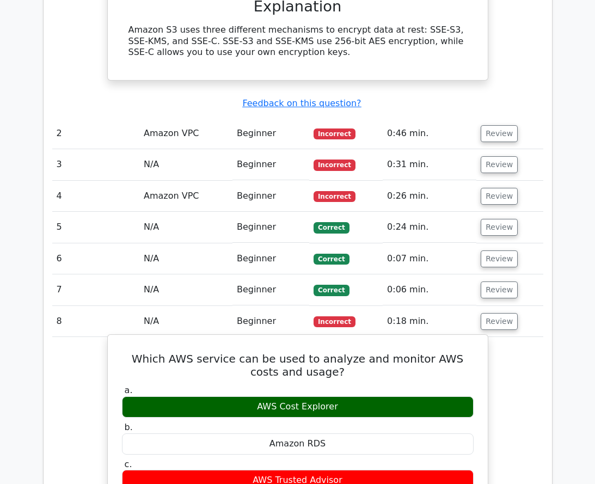
scroll to position [1143, 0]
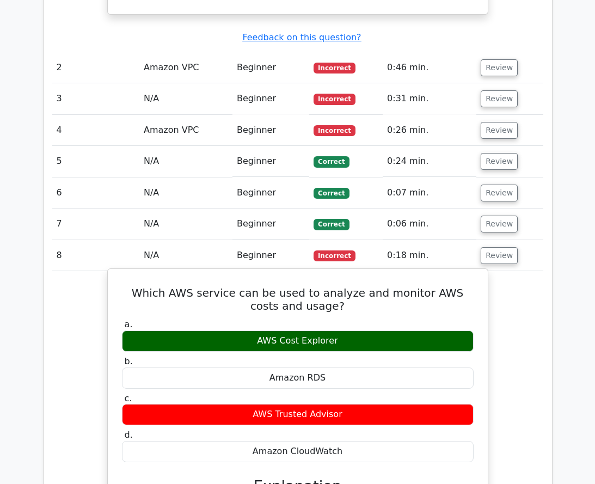
drag, startPoint x: 339, startPoint y: 290, endPoint x: 237, endPoint y: 290, distance: 101.3
click at [237, 330] on div "AWS Cost Explorer" at bounding box center [298, 340] width 352 height 21
click at [342, 286] on h5 "Which AWS service can be used to analyze and monitor AWS costs and usage?" at bounding box center [298, 299] width 354 height 26
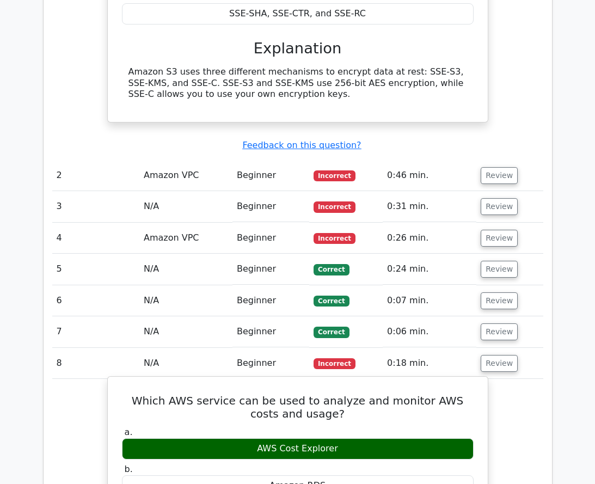
scroll to position [1034, 0]
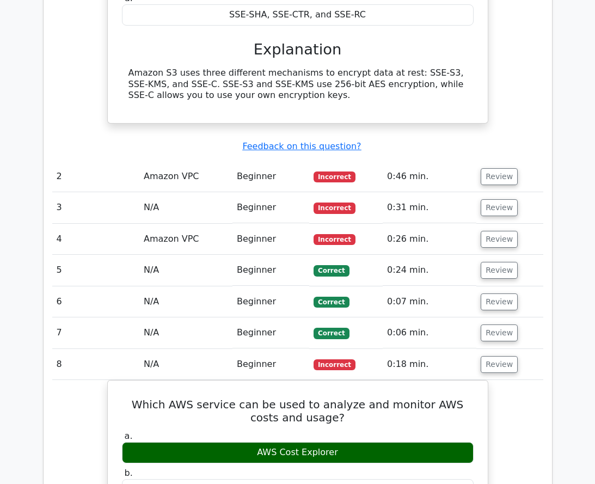
click at [158, 141] on div "Submit feedback Feedback on this question?" at bounding box center [302, 146] width 491 height 11
click at [491, 168] on button "Review" at bounding box center [499, 176] width 37 height 17
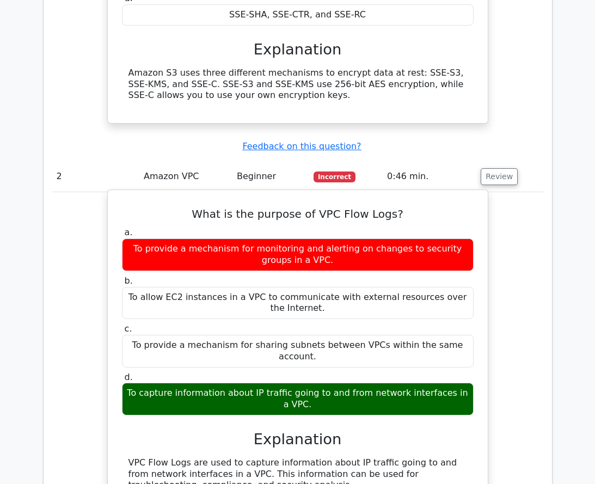
drag, startPoint x: 226, startPoint y: 332, endPoint x: 273, endPoint y: 332, distance: 46.3
click at [273, 383] on div "To capture information about IP traffic going to and from network interfaces in…" at bounding box center [298, 399] width 352 height 33
click at [288, 383] on div "To capture information about IP traffic going to and from network interfaces in…" at bounding box center [298, 399] width 352 height 33
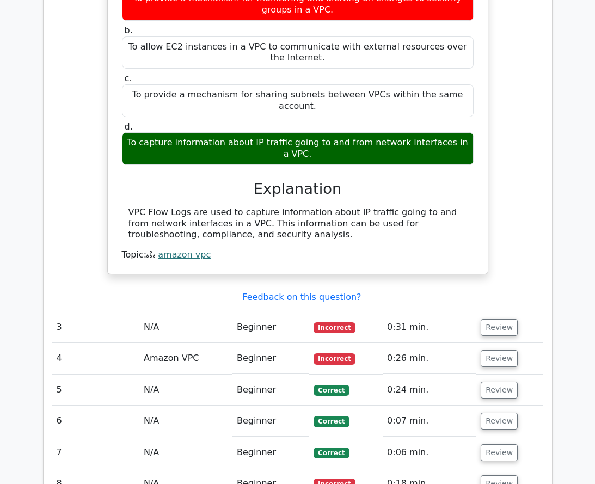
scroll to position [1307, 0]
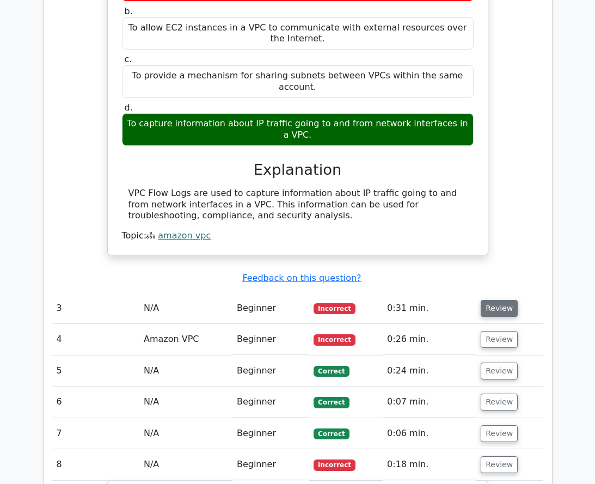
click at [499, 300] on button "Review" at bounding box center [499, 308] width 37 height 17
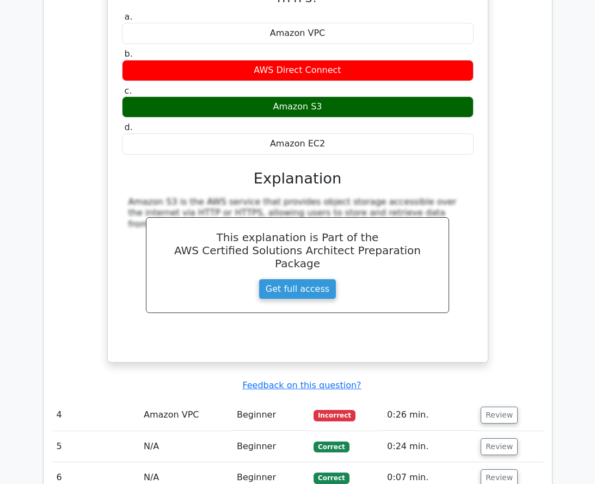
scroll to position [1742, 0]
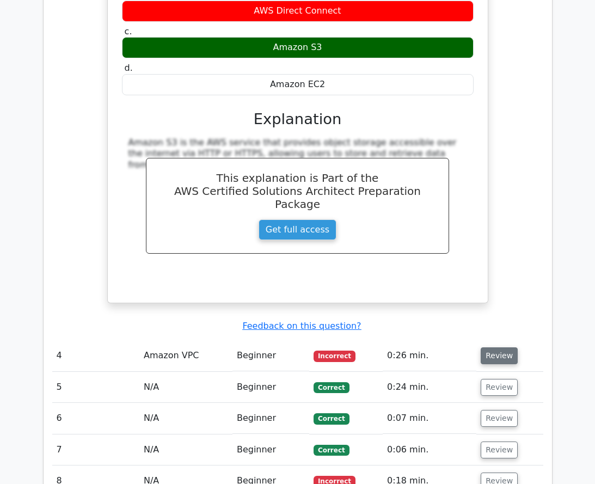
click at [494, 347] on button "Review" at bounding box center [499, 355] width 37 height 17
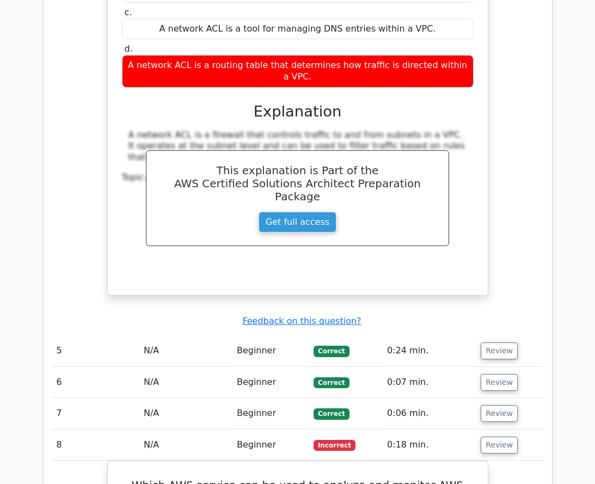
scroll to position [2287, 0]
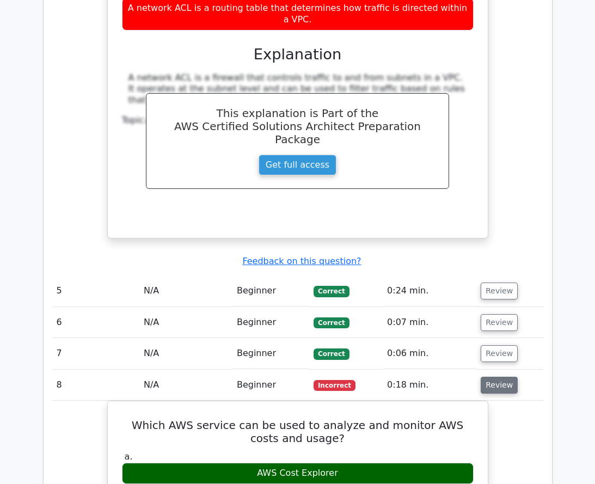
click at [499, 377] on button "Review" at bounding box center [499, 385] width 37 height 17
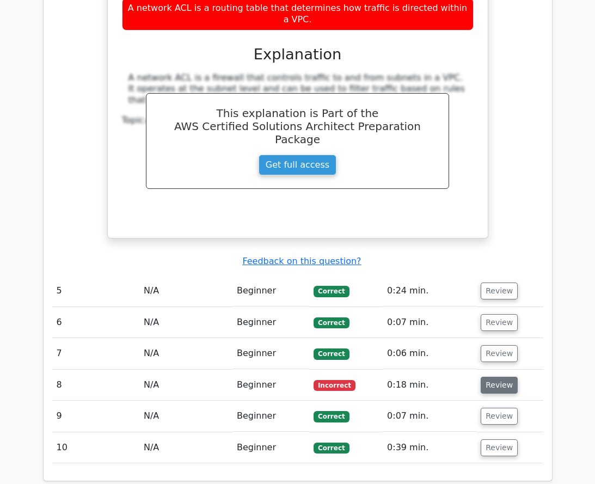
click at [499, 377] on button "Review" at bounding box center [499, 385] width 37 height 17
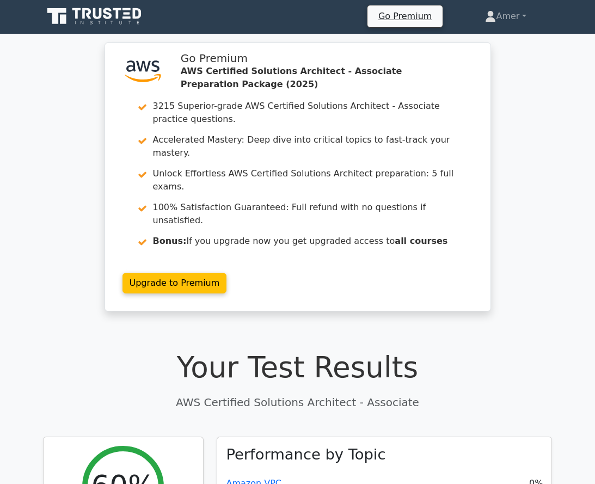
scroll to position [0, 0]
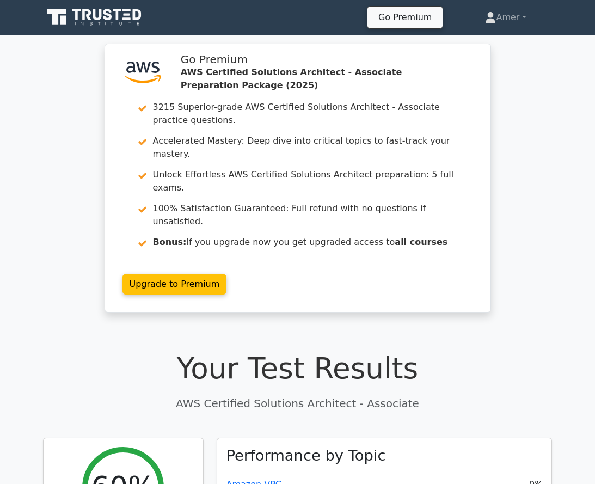
click at [137, 14] on icon at bounding box center [95, 17] width 105 height 21
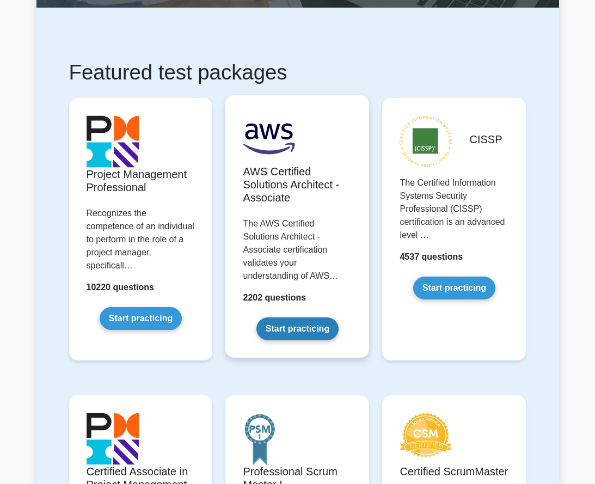
scroll to position [163, 0]
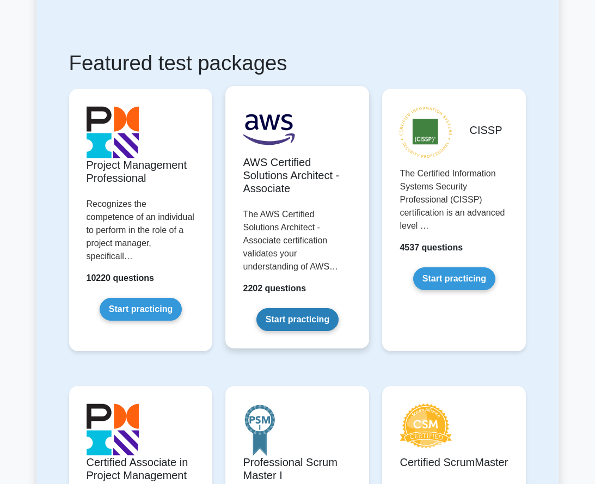
click at [297, 309] on link "Start practicing" at bounding box center [297, 319] width 82 height 23
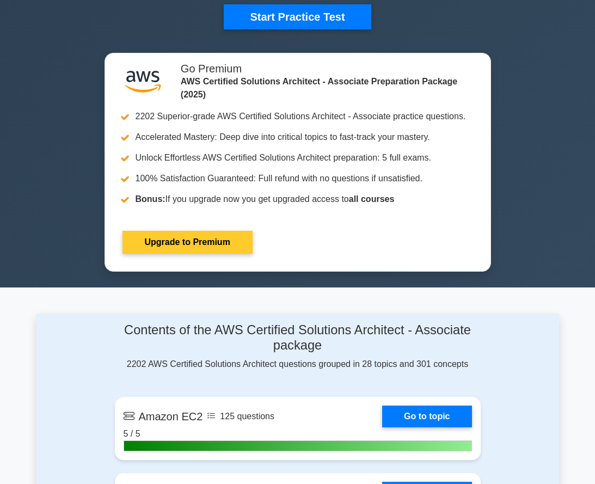
scroll to position [544, 0]
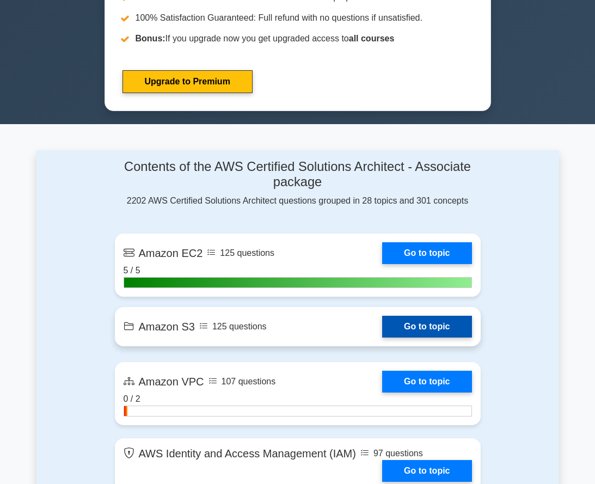
click at [446, 328] on link "Go to topic" at bounding box center [426, 327] width 89 height 22
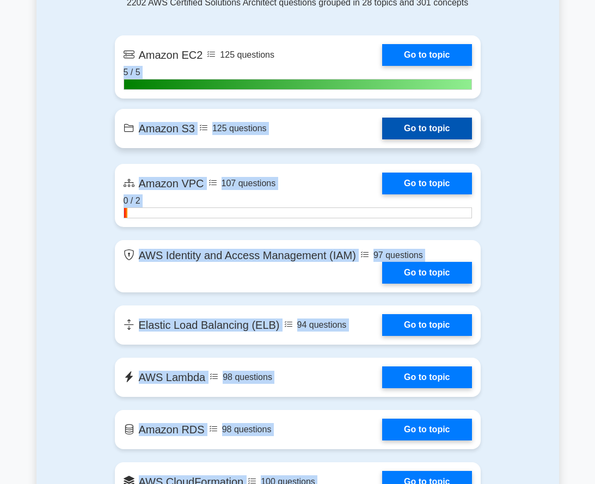
scroll to position [708, 0]
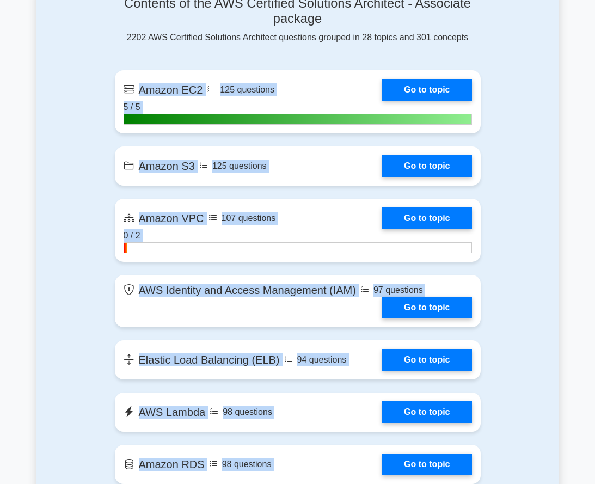
drag, startPoint x: 493, startPoint y: 260, endPoint x: 139, endPoint y: 46, distance: 414.3
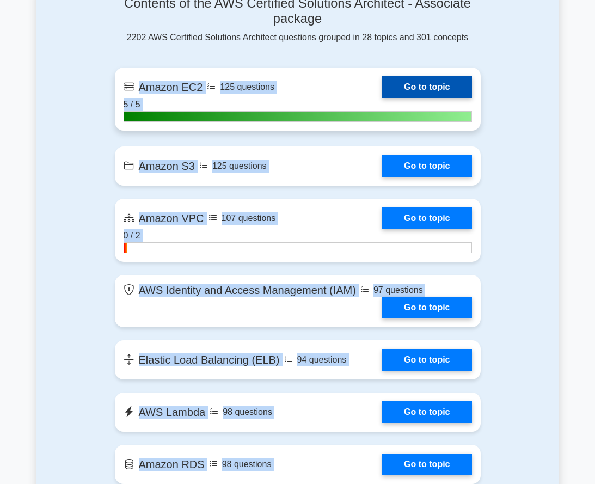
copy section "Amazon EC2 125 questions Go to topic 5 / 5 Amazon S3 125 questions Go to topic …"
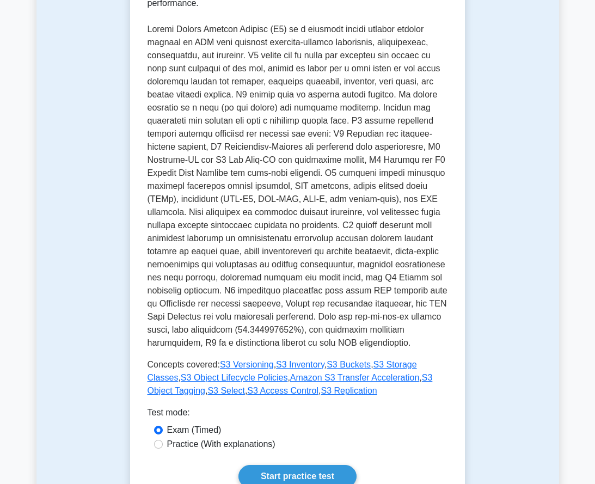
scroll to position [436, 0]
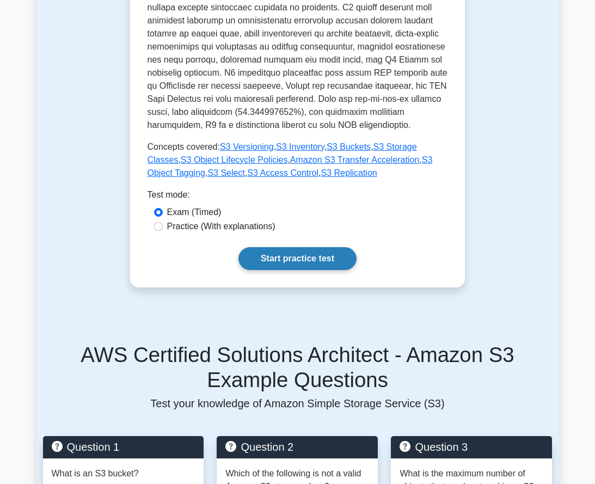
click at [290, 247] on link "Start practice test" at bounding box center [297, 258] width 118 height 23
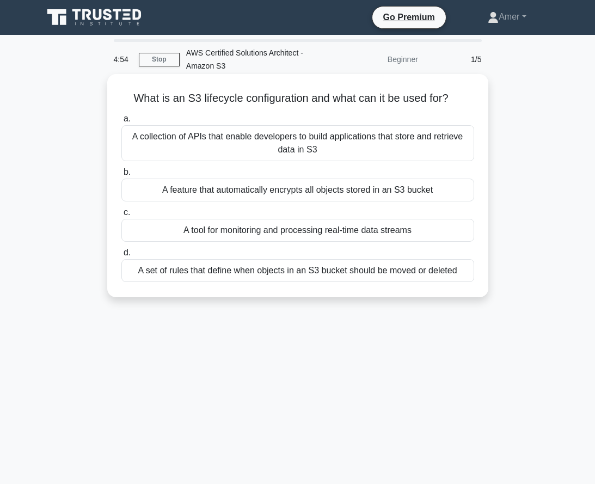
drag, startPoint x: 195, startPoint y: 100, endPoint x: 457, endPoint y: 101, distance: 261.3
click at [457, 101] on h5 "What is an S3 lifecycle configuration and what can it be used for? .spinner_0XT…" at bounding box center [297, 98] width 355 height 14
click at [462, 103] on icon ".spinner_0XTQ{transform-origin:center;animation:spinner_y6GP .75s linear infini…" at bounding box center [455, 99] width 13 height 13
click at [376, 270] on div "A set of rules that define when objects in an S3 bucket should be moved or dele…" at bounding box center [297, 270] width 353 height 23
click at [121, 256] on input "d. A set of rules that define when objects in an S3 bucket should be moved or d…" at bounding box center [121, 252] width 0 height 7
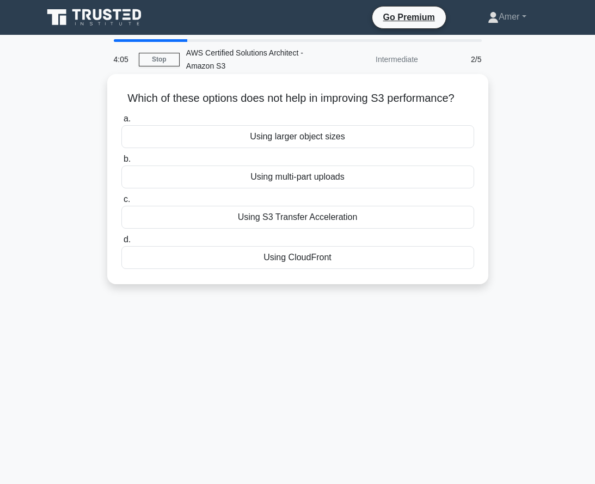
click at [287, 256] on div "Using CloudFront" at bounding box center [297, 257] width 353 height 23
click at [121, 243] on input "d. Using CloudFront" at bounding box center [121, 239] width 0 height 7
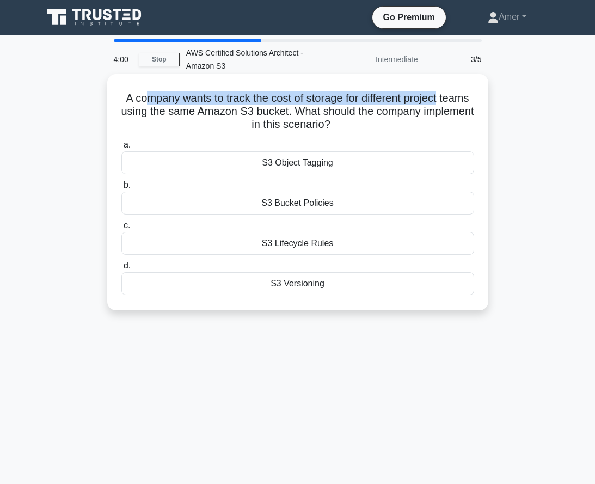
drag, startPoint x: 154, startPoint y: 100, endPoint x: 466, endPoint y: 93, distance: 312.0
click at [466, 93] on h5 "A company wants to track the cost of storage for different project teams using …" at bounding box center [297, 111] width 355 height 40
click at [468, 96] on h5 "A company wants to track the cost of storage for different project teams using …" at bounding box center [297, 111] width 355 height 40
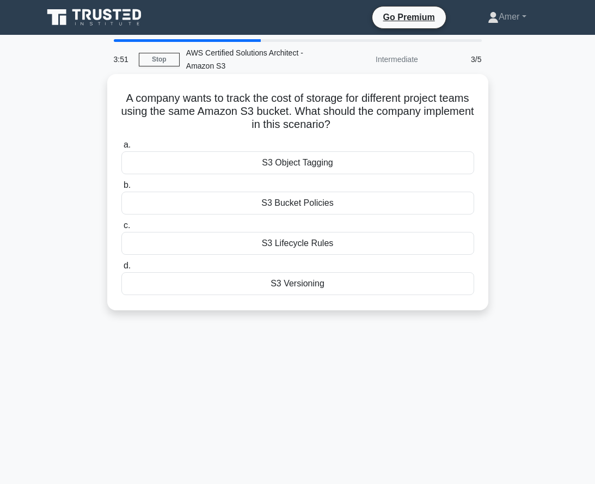
drag, startPoint x: 285, startPoint y: 124, endPoint x: 388, endPoint y: 130, distance: 103.6
click at [388, 130] on h5 "A company wants to track the cost of storage for different project teams using …" at bounding box center [297, 111] width 355 height 40
click at [390, 134] on div "A company wants to track the cost of storage for different project teams using …" at bounding box center [298, 192] width 372 height 228
drag, startPoint x: 258, startPoint y: 105, endPoint x: 359, endPoint y: 100, distance: 101.4
click at [359, 100] on h5 "A company wants to track the cost of storage for different project teams using …" at bounding box center [297, 111] width 355 height 40
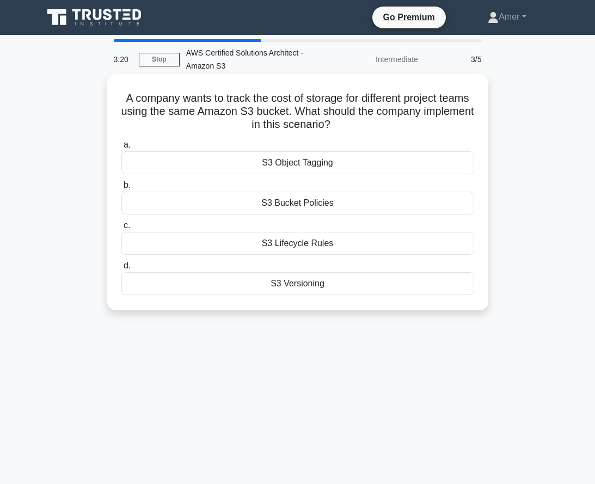
click at [291, 287] on div "S3 Versioning" at bounding box center [297, 283] width 353 height 23
click at [121, 269] on input "d. S3 Versioning" at bounding box center [121, 265] width 0 height 7
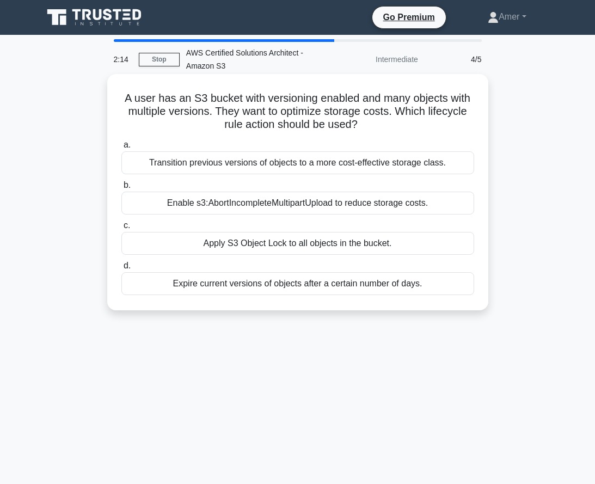
click at [307, 166] on div "Transition previous versions of objects to a more cost-effective storage class." at bounding box center [297, 162] width 353 height 23
click at [121, 149] on input "a. Transition previous versions of objects to a more cost-effective storage cla…" at bounding box center [121, 145] width 0 height 7
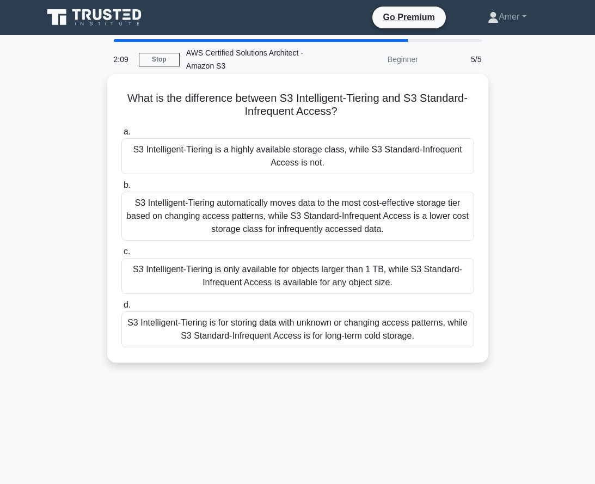
drag, startPoint x: 230, startPoint y: 113, endPoint x: 341, endPoint y: 113, distance: 111.6
click at [341, 113] on h5 "What is the difference between S3 Intelligent-Tiering and S3 Standard-Infrequen…" at bounding box center [297, 104] width 355 height 27
click at [372, 115] on h5 "What is the difference between S3 Intelligent-Tiering and S3 Standard-Infrequen…" at bounding box center [297, 104] width 355 height 27
click at [274, 217] on div "S3 Intelligent-Tiering automatically moves data to the most cost-effective stor…" at bounding box center [297, 216] width 353 height 49
click at [121, 189] on input "b. S3 Intelligent-Tiering automatically moves data to the most cost-effective s…" at bounding box center [121, 185] width 0 height 7
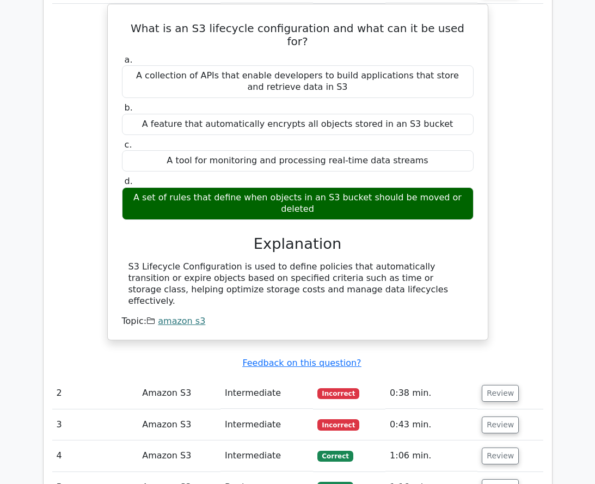
scroll to position [871, 0]
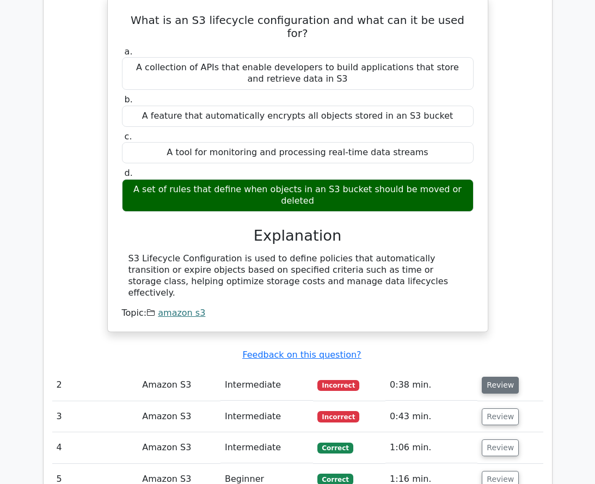
click at [490, 377] on button "Review" at bounding box center [500, 385] width 37 height 17
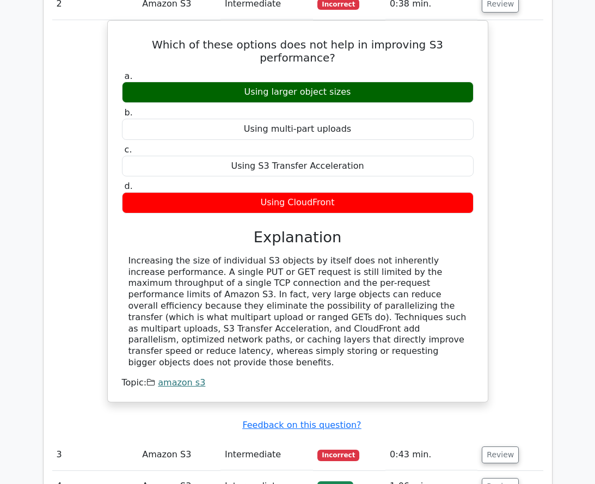
scroll to position [1361, 0]
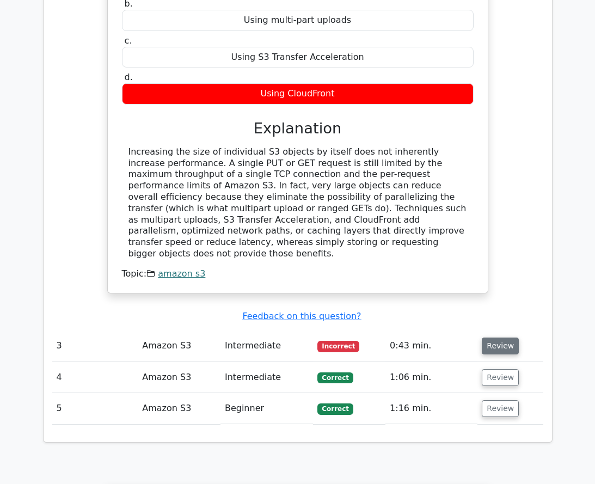
click at [500, 338] on button "Review" at bounding box center [500, 346] width 37 height 17
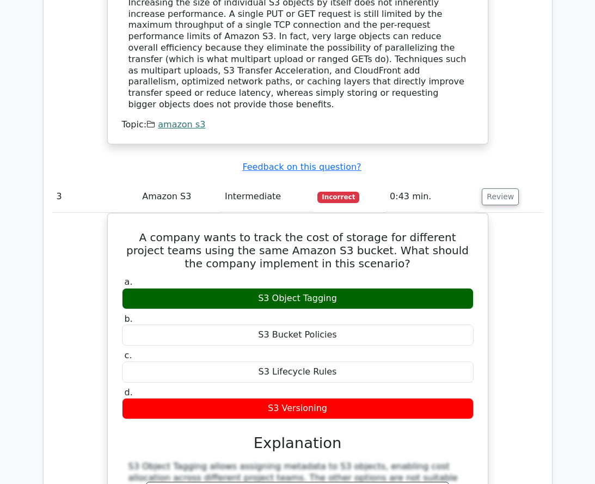
scroll to position [1524, 0]
